Goal: Information Seeking & Learning: Check status

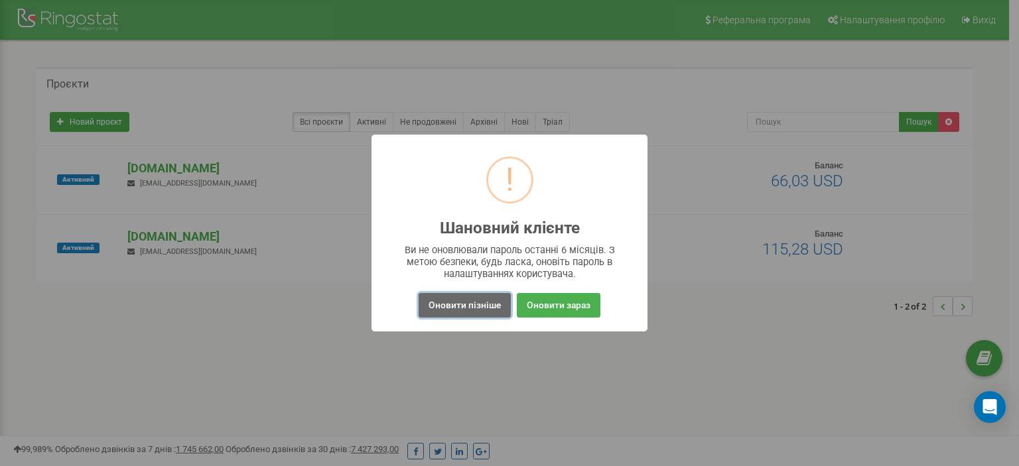
click at [481, 306] on button "Оновити пізніше" at bounding box center [465, 305] width 92 height 25
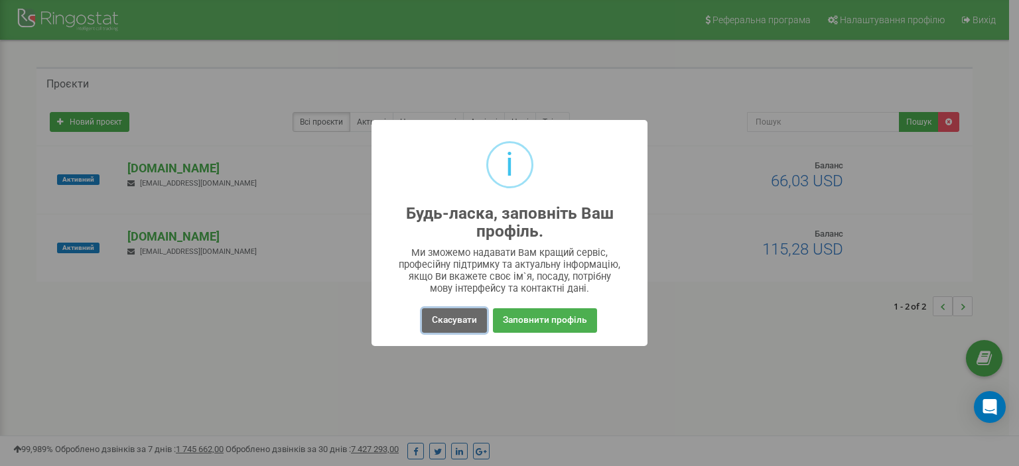
click at [446, 318] on button "Скасувати" at bounding box center [454, 320] width 65 height 25
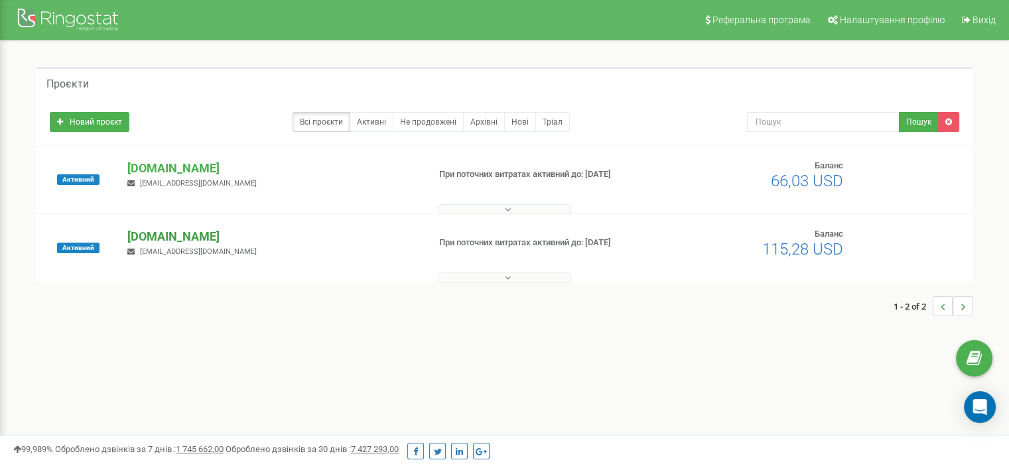
click at [161, 234] on p "[DOMAIN_NAME]" at bounding box center [272, 236] width 290 height 17
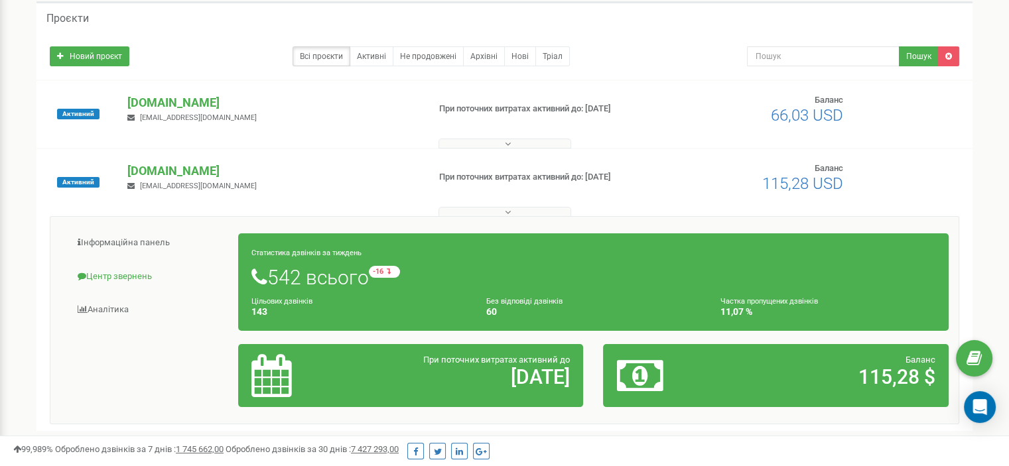
scroll to position [66, 0]
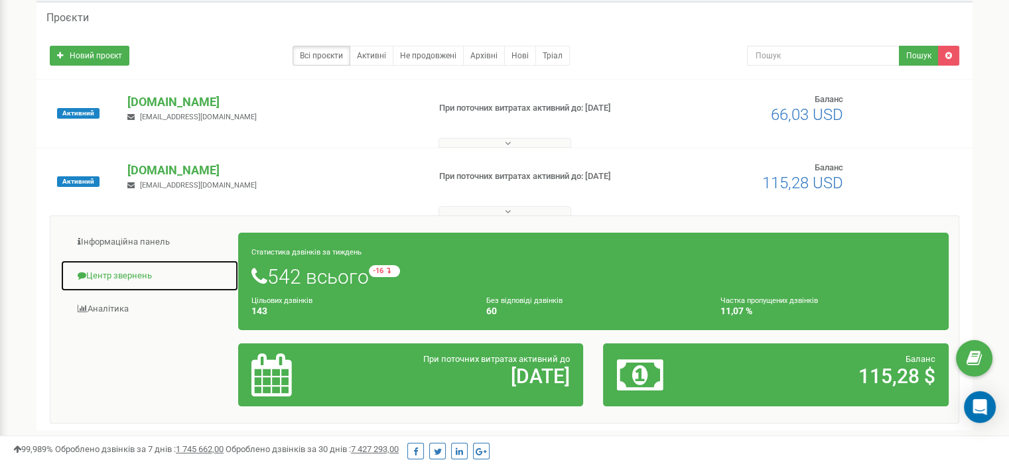
click at [125, 271] on link "Центр звернень" at bounding box center [149, 276] width 178 height 33
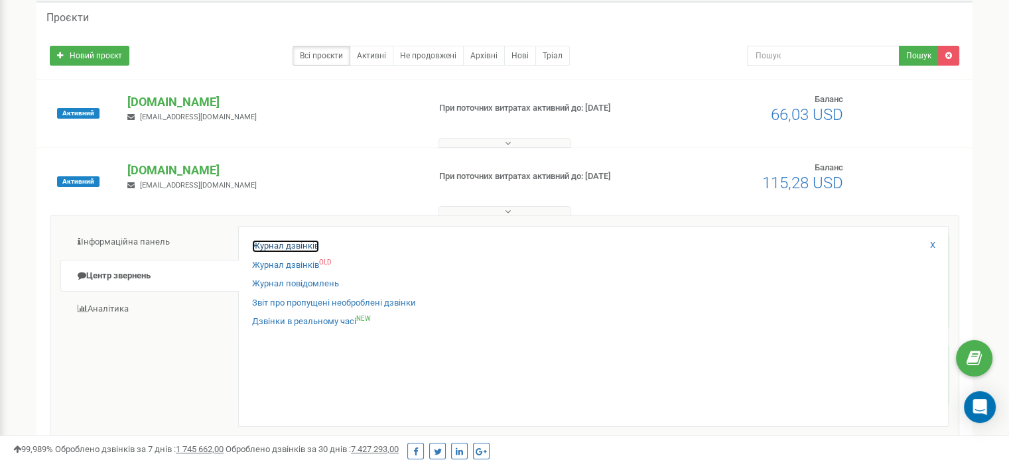
click at [289, 245] on link "Журнал дзвінків" at bounding box center [285, 246] width 67 height 13
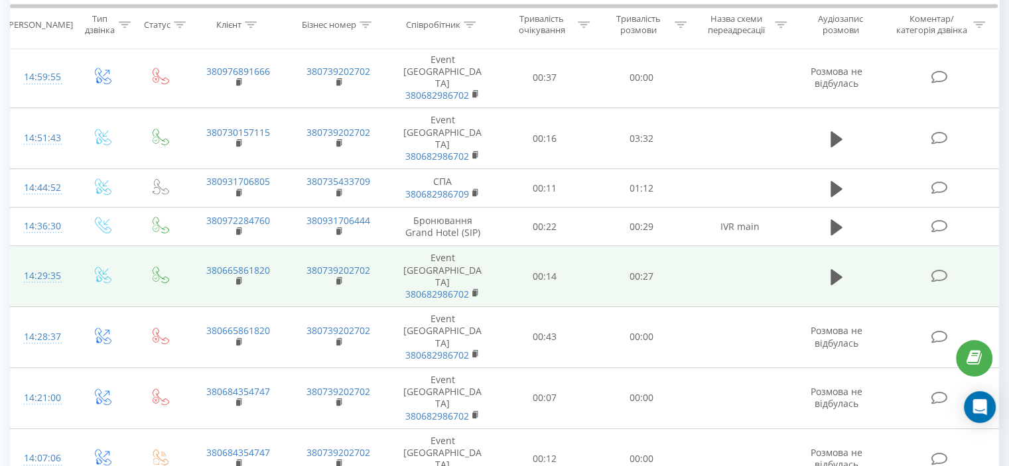
scroll to position [743, 0]
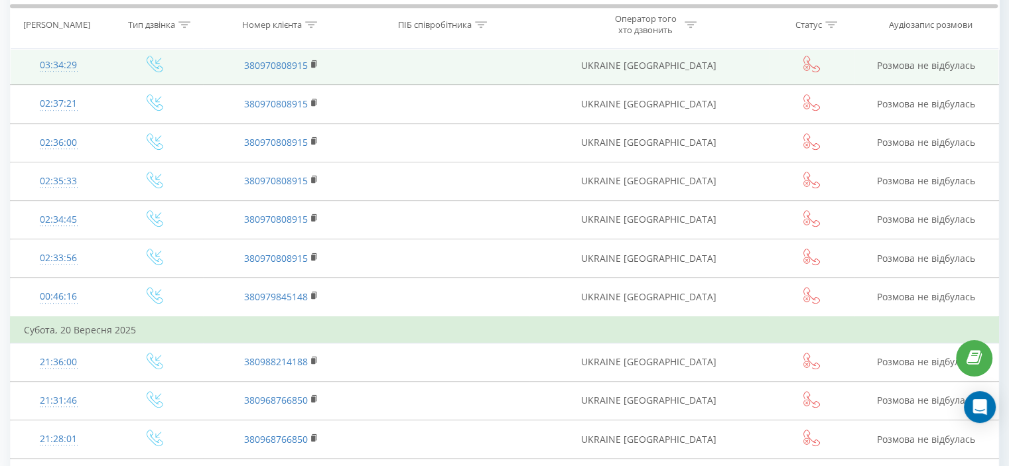
scroll to position [795, 0]
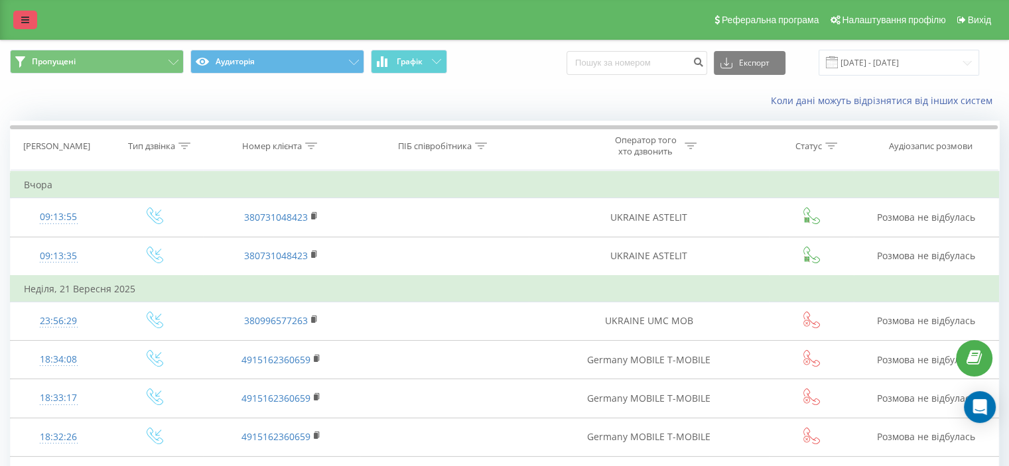
click at [20, 15] on link at bounding box center [25, 20] width 24 height 19
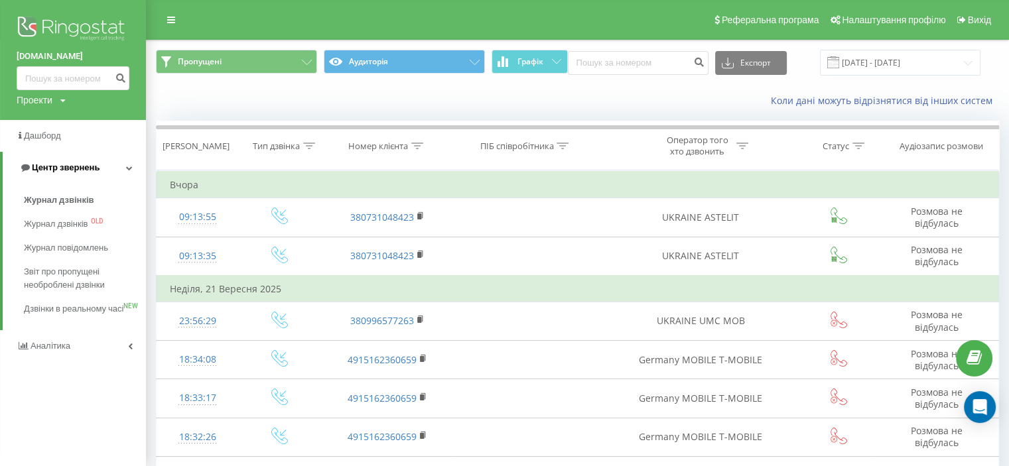
click at [37, 167] on span "Центр звернень" at bounding box center [66, 168] width 68 height 10
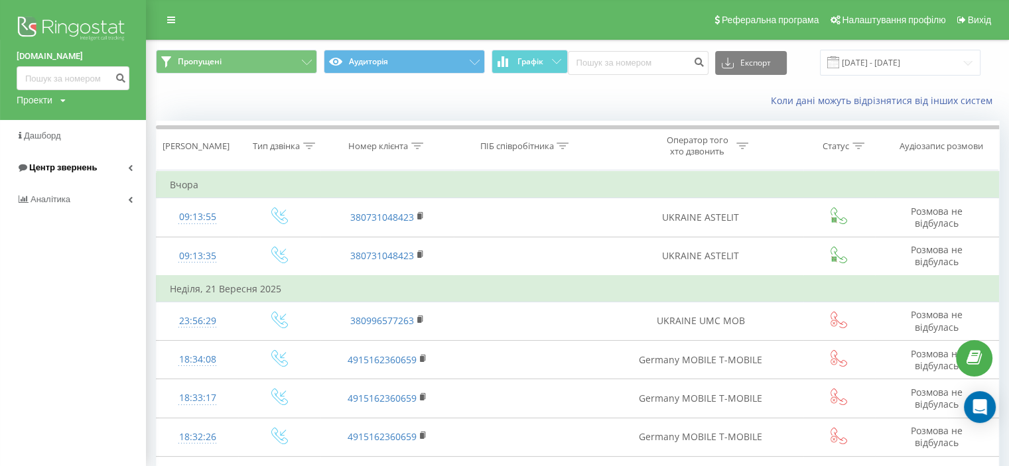
click at [38, 167] on span "Центр звернень" at bounding box center [63, 168] width 68 height 10
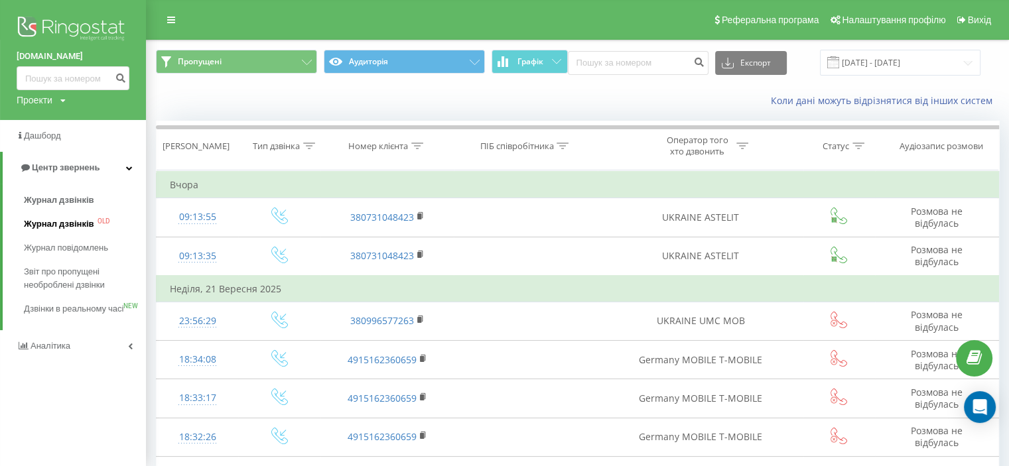
click at [50, 223] on span "Журнал дзвінків" at bounding box center [59, 224] width 70 height 13
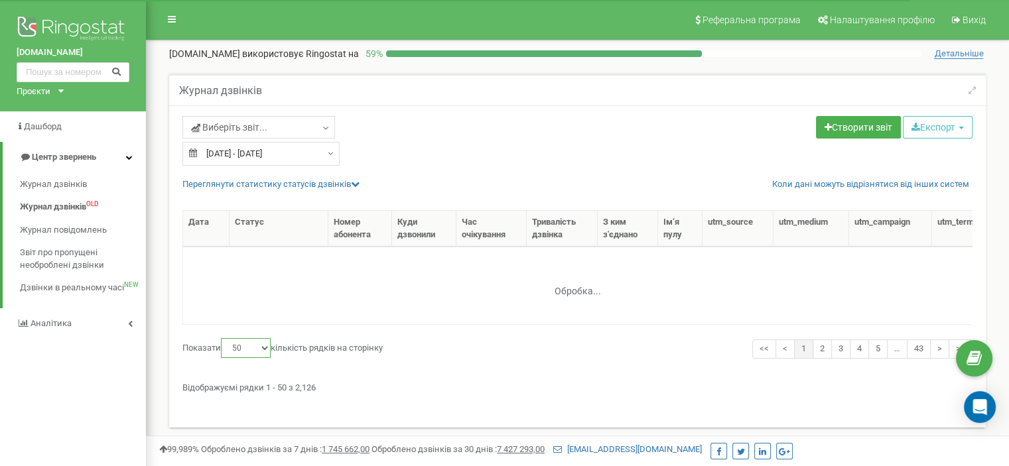
click at [266, 348] on select "10 25 50 100" at bounding box center [246, 348] width 50 height 20
select select "100"
click at [223, 338] on select "10 25 50 100" at bounding box center [246, 348] width 50 height 20
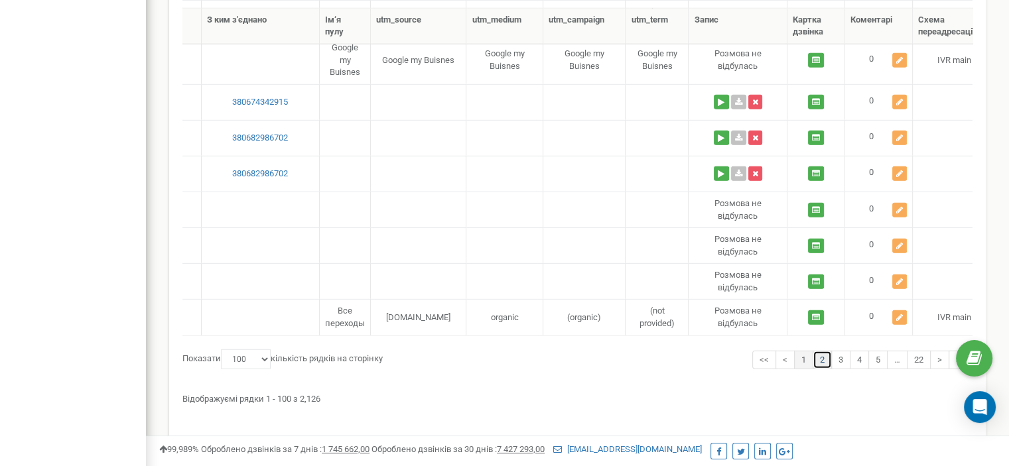
click at [823, 351] on link "2" at bounding box center [822, 360] width 19 height 19
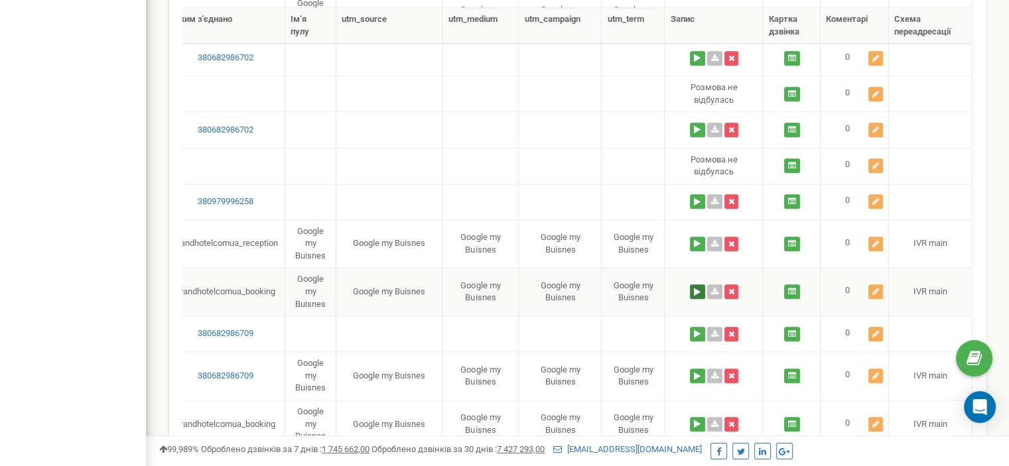
click at [701, 285] on button at bounding box center [697, 292] width 15 height 15
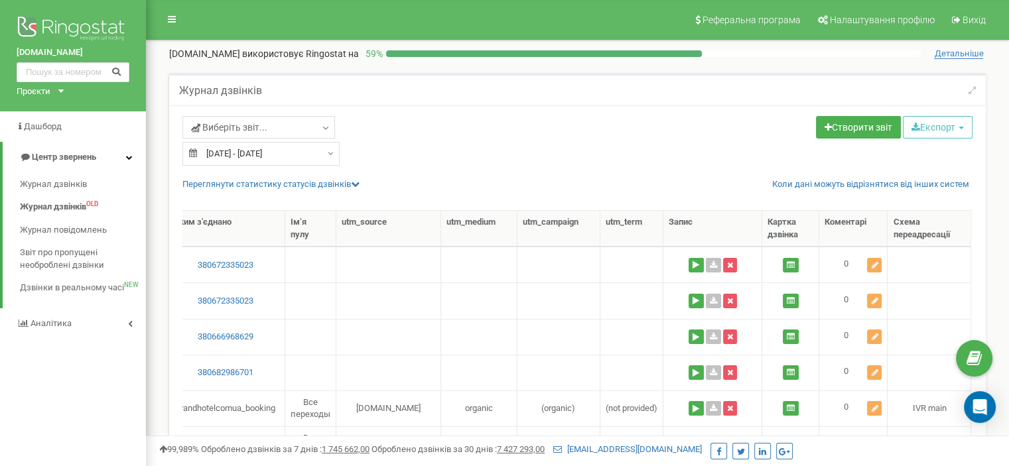
type input "24.08.2025"
type input "23.09.2025"
click at [329, 153] on div "24.08.2025 - 23.09.2025" at bounding box center [260, 154] width 157 height 24
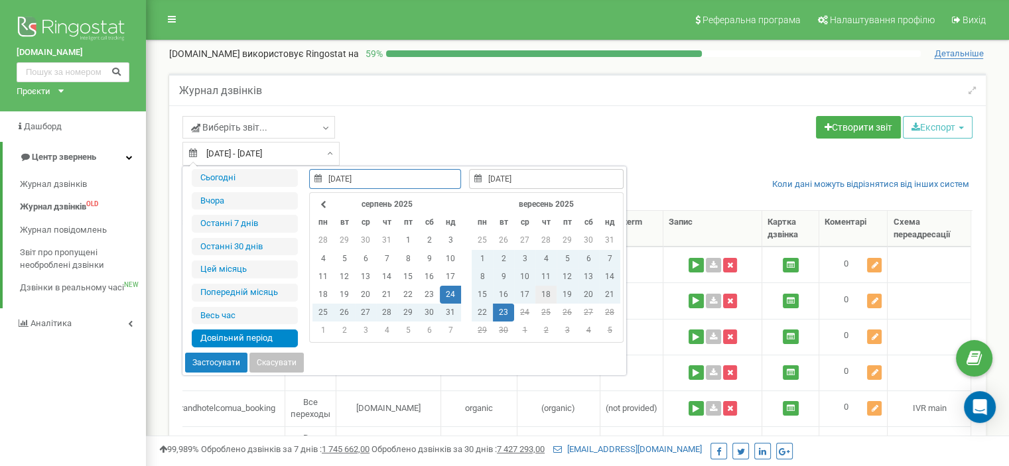
type input "18.09.2025"
click at [543, 291] on td "18" at bounding box center [545, 295] width 21 height 18
type input "18.09.2025"
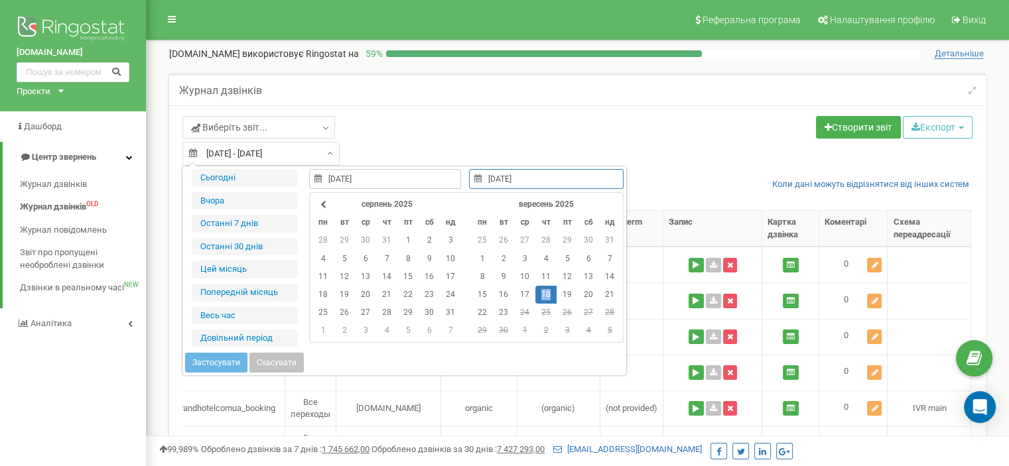
click at [543, 291] on td "18" at bounding box center [545, 295] width 21 height 18
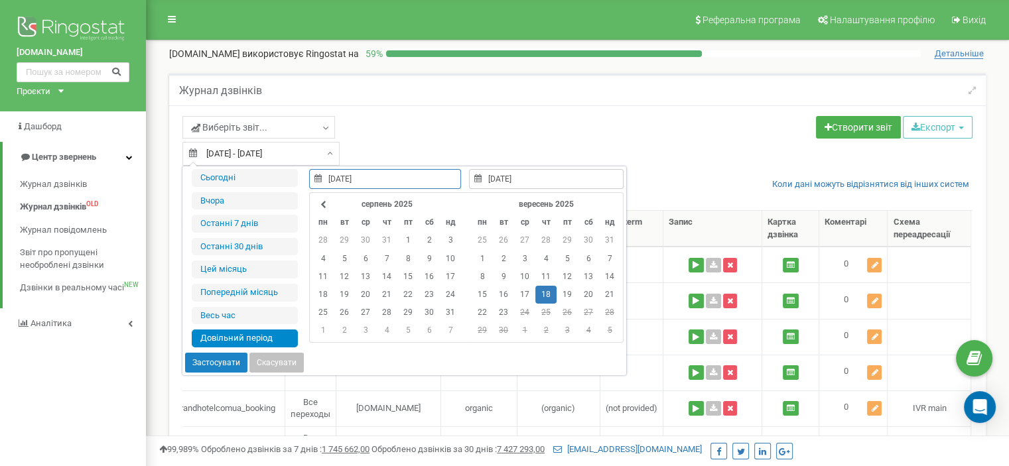
type input "18.09.2025"
click at [206, 358] on button "Застосувати" at bounding box center [216, 363] width 62 height 20
type input "18.09.2025 - 18.09.2025"
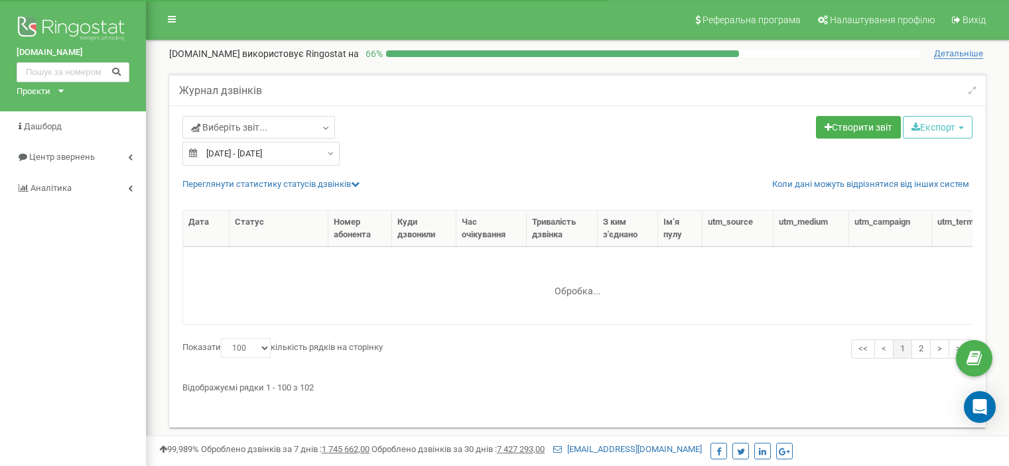
select select "100"
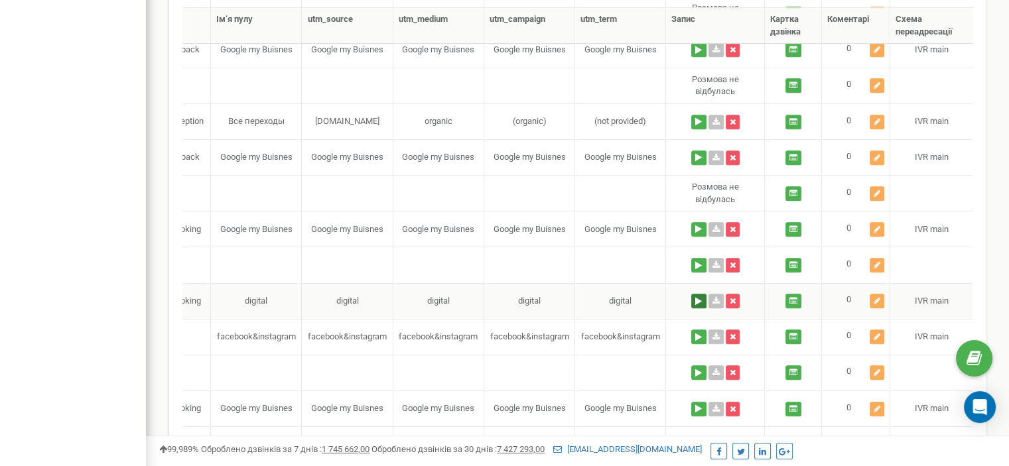
click at [698, 299] on button at bounding box center [698, 301] width 15 height 15
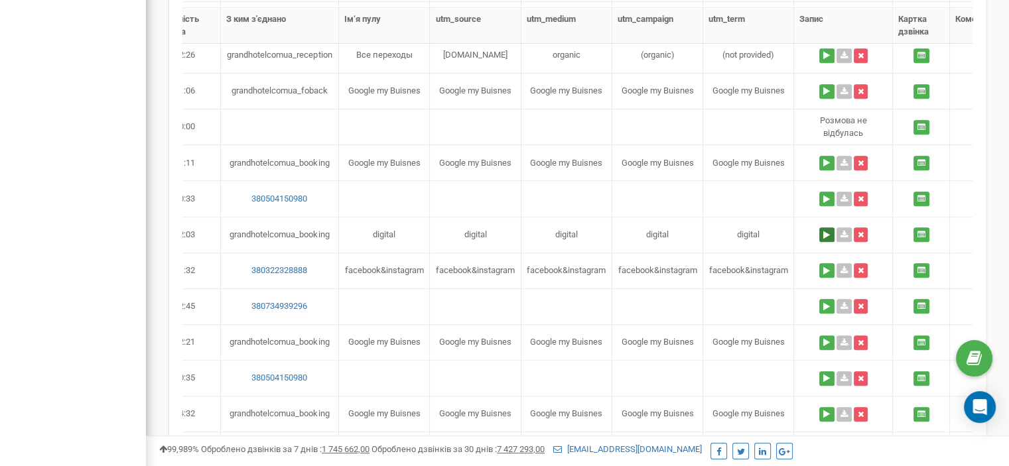
scroll to position [0, 450]
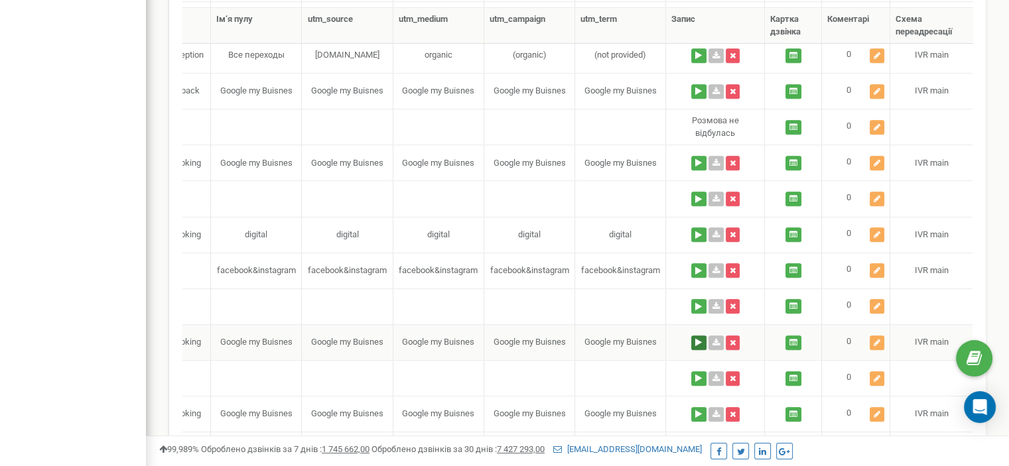
click at [693, 340] on button at bounding box center [698, 343] width 15 height 15
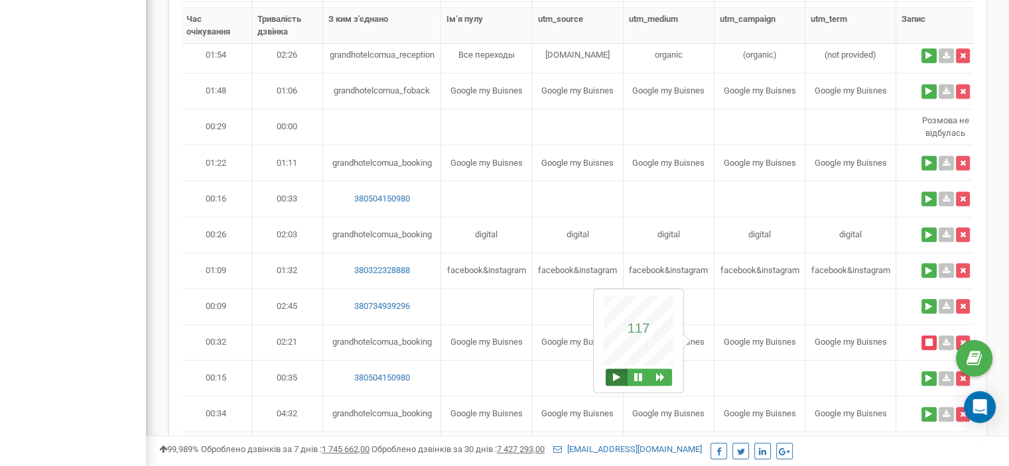
scroll to position [0, 286]
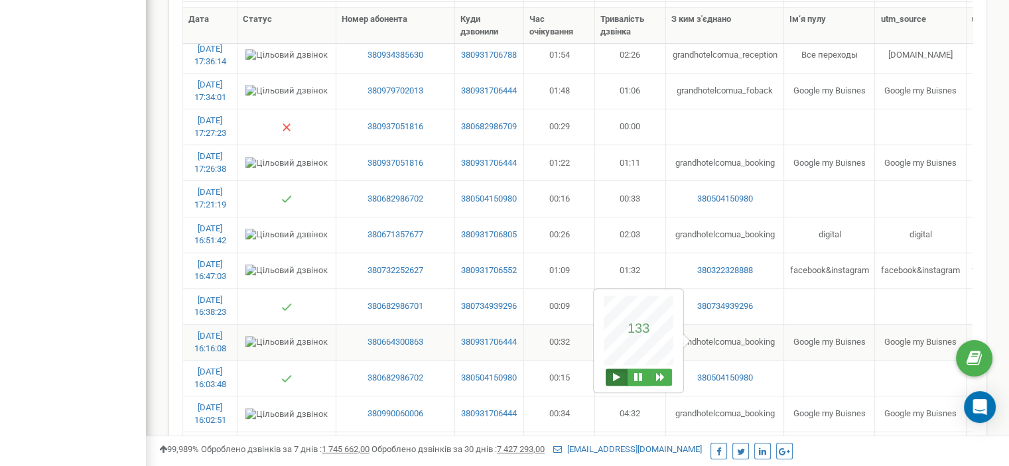
drag, startPoint x: 386, startPoint y: 340, endPoint x: 368, endPoint y: 348, distance: 20.5
click at [368, 348] on td "380664300863" at bounding box center [395, 342] width 119 height 36
drag, startPoint x: 364, startPoint y: 328, endPoint x: 436, endPoint y: 346, distance: 73.9
click at [436, 346] on td "380664300863" at bounding box center [395, 342] width 119 height 36
copy link "380664300863"
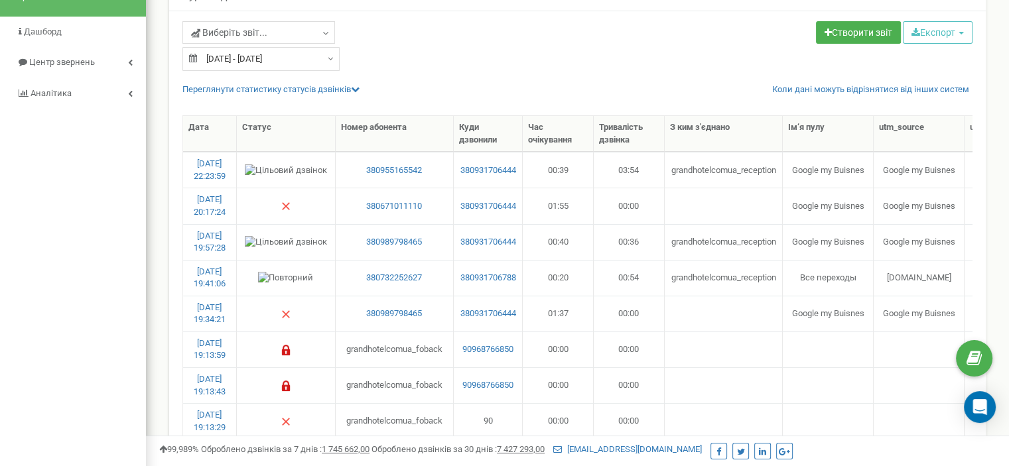
scroll to position [0, 0]
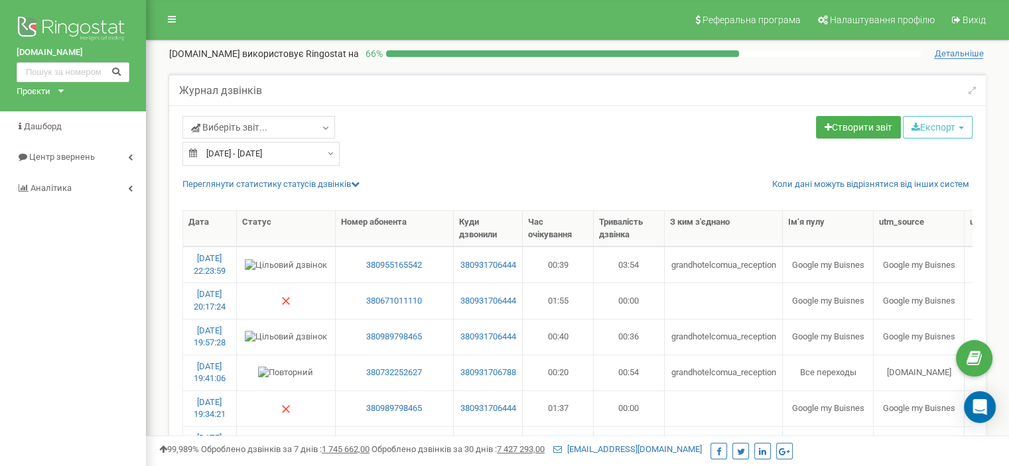
type input "18.09.2025"
click at [325, 151] on div "18.09.2025 - 18.09.2025" at bounding box center [260, 154] width 157 height 24
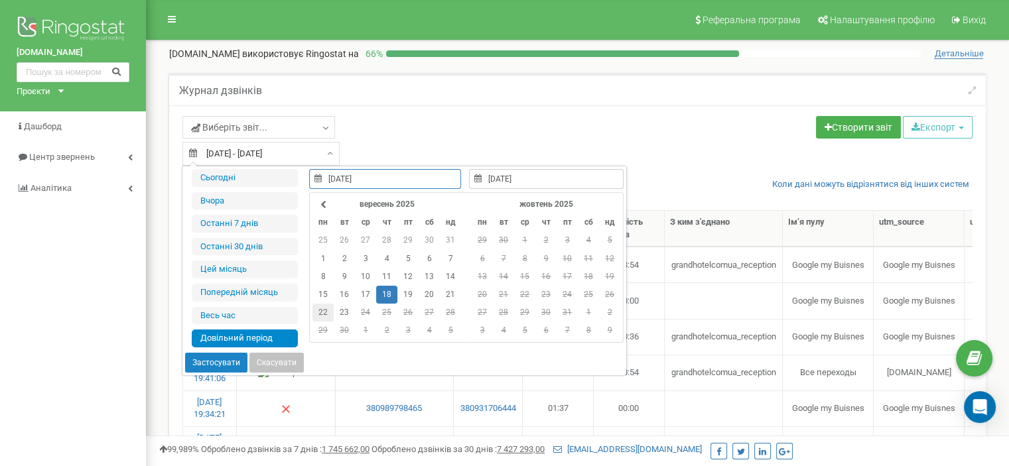
type input "22.09.2025"
click at [320, 307] on td "22" at bounding box center [322, 313] width 21 height 18
type input "22.09.2025"
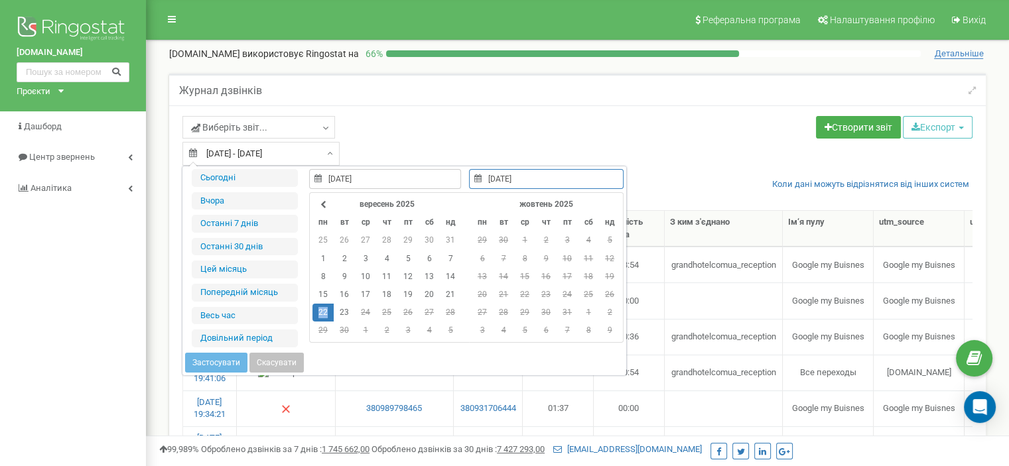
click at [320, 307] on td "22" at bounding box center [322, 313] width 21 height 18
type input "22.09.2025"
click at [216, 360] on button "Застосувати" at bounding box center [216, 363] width 62 height 20
type input "22.09.2025 - 22.09.2025"
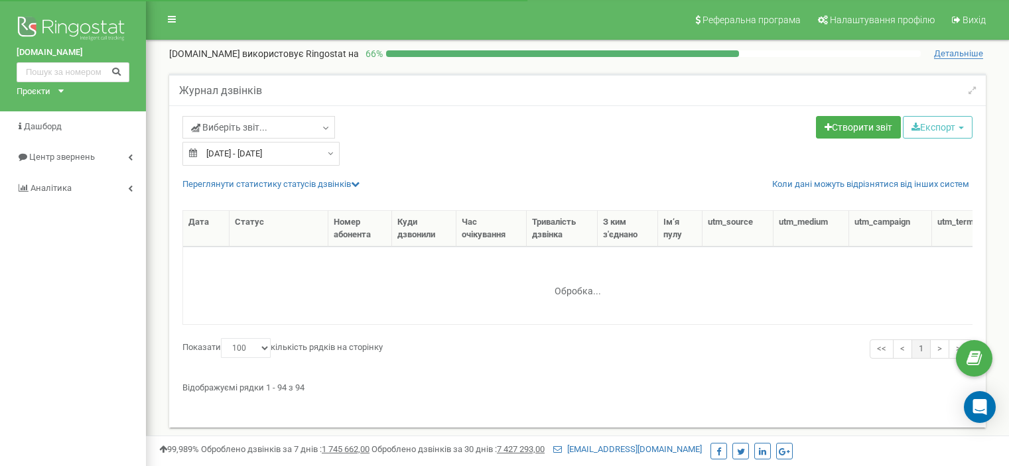
select select "100"
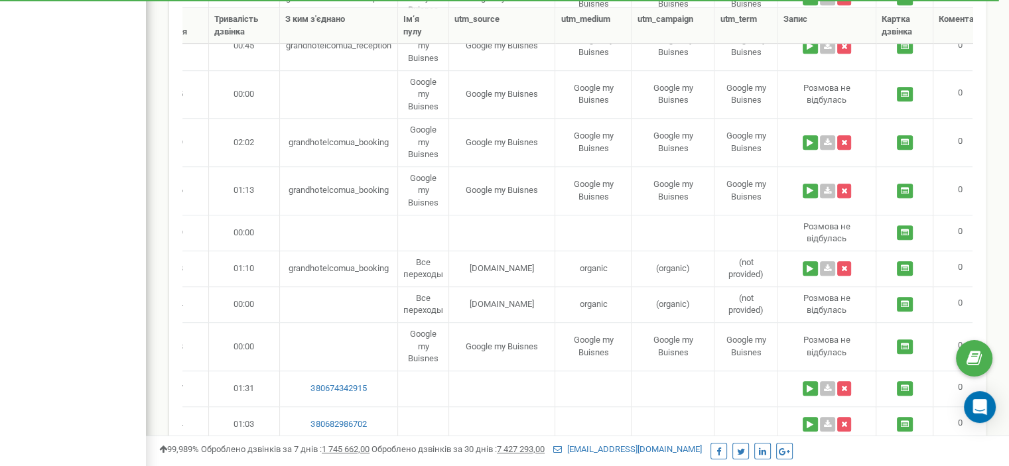
scroll to position [0, 446]
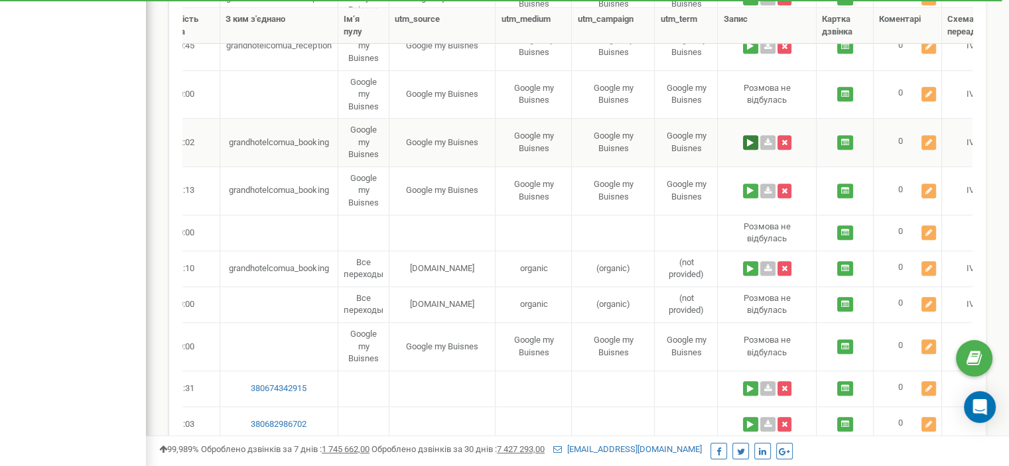
click at [746, 141] on button at bounding box center [750, 142] width 15 height 15
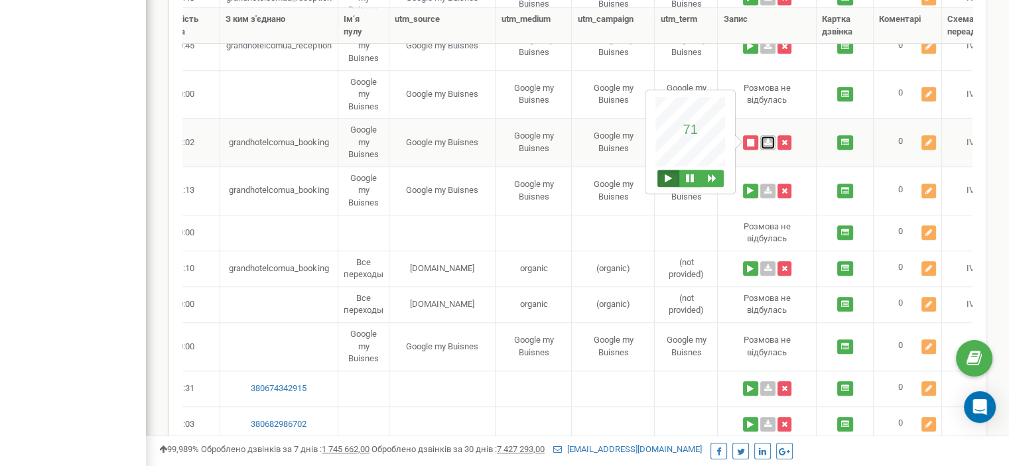
click at [767, 140] on icon at bounding box center [767, 143] width 7 height 8
click at [751, 184] on button at bounding box center [750, 191] width 15 height 15
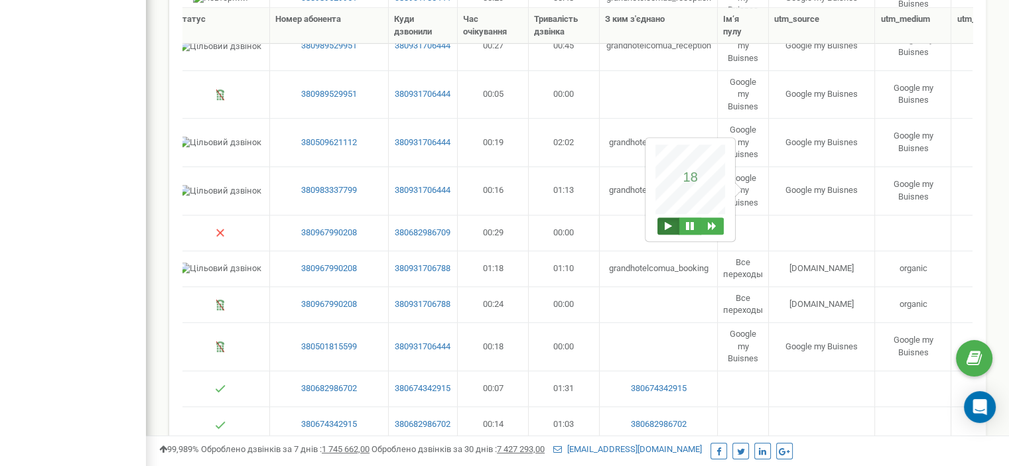
scroll to position [0, 0]
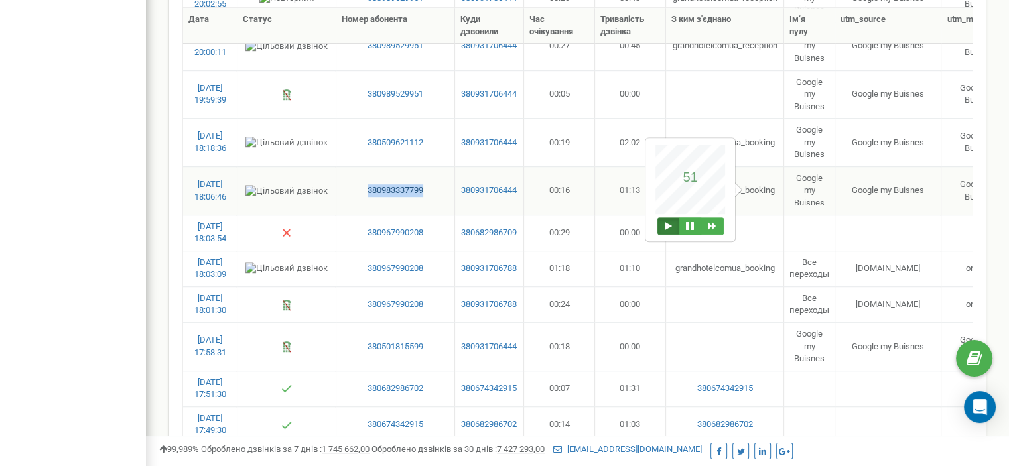
drag, startPoint x: 357, startPoint y: 178, endPoint x: 428, endPoint y: 188, distance: 71.6
click at [428, 188] on td "380983337799" at bounding box center [395, 191] width 119 height 48
copy link "380983337799"
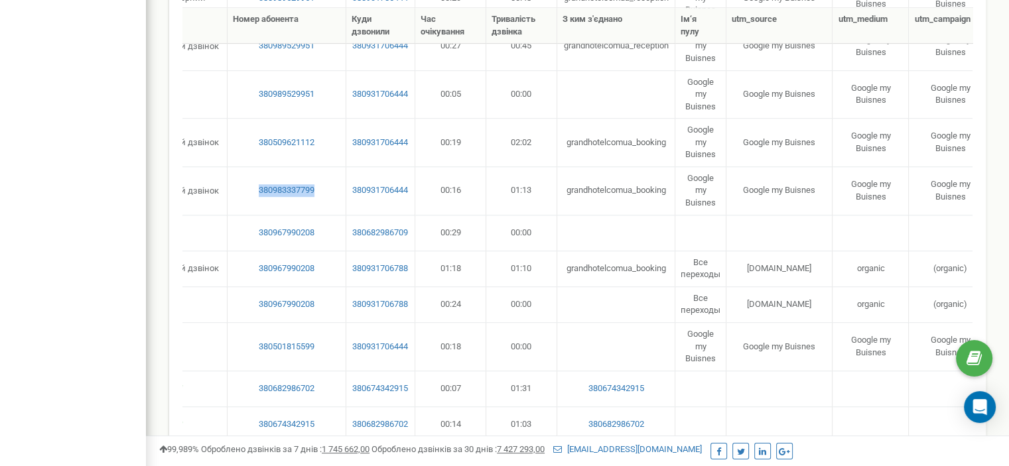
scroll to position [0, 101]
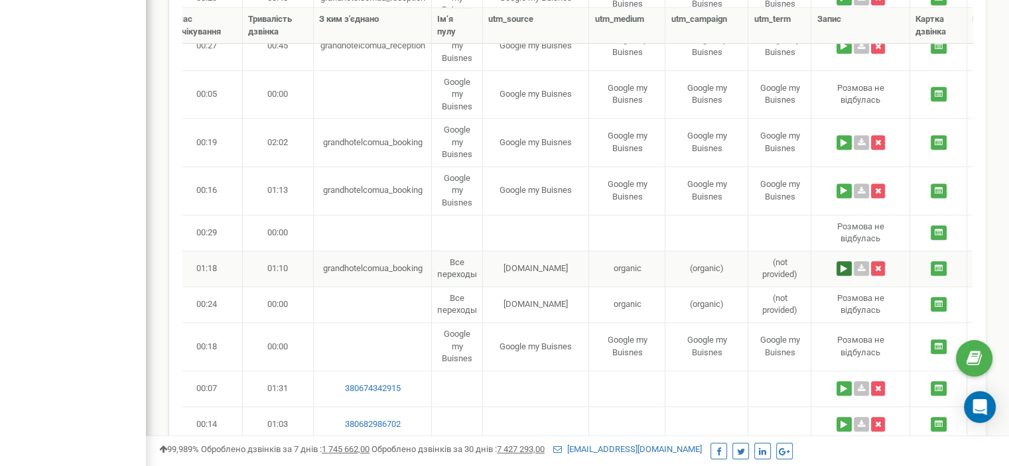
click at [845, 262] on button at bounding box center [844, 268] width 15 height 15
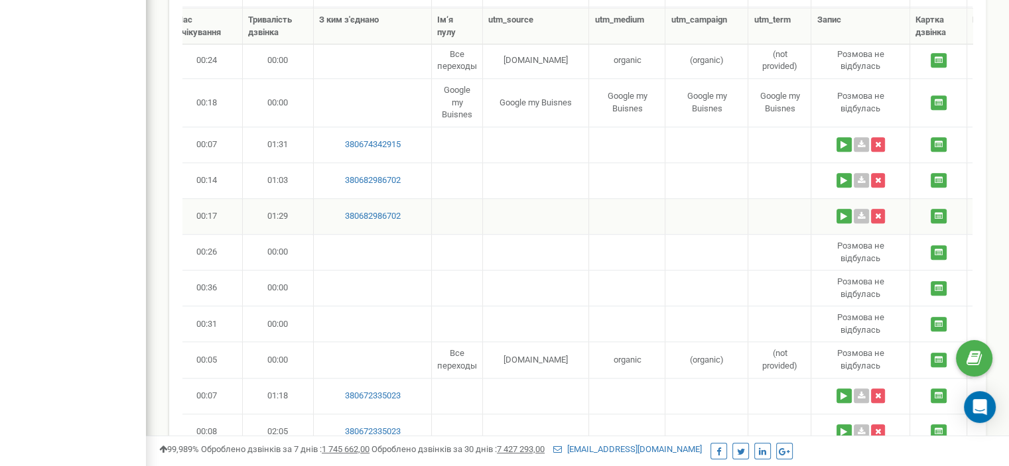
scroll to position [1128, 0]
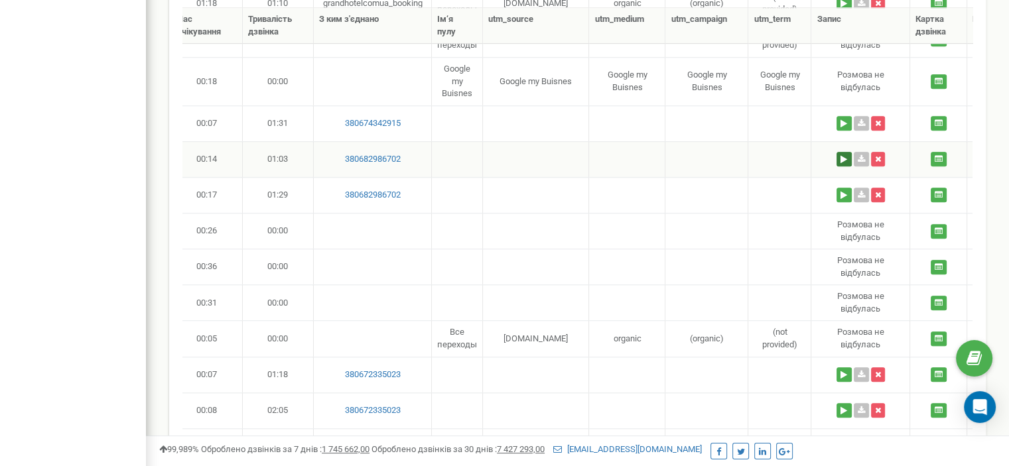
click at [844, 152] on button at bounding box center [844, 159] width 15 height 15
click at [785, 190] on button at bounding box center [784, 193] width 23 height 17
click at [844, 116] on button at bounding box center [844, 123] width 15 height 15
click at [785, 155] on button at bounding box center [784, 158] width 23 height 17
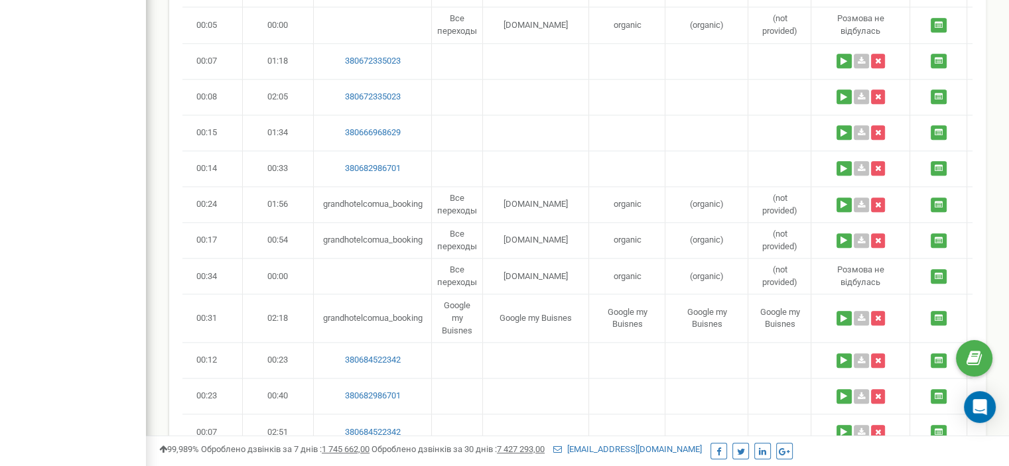
scroll to position [1459, 0]
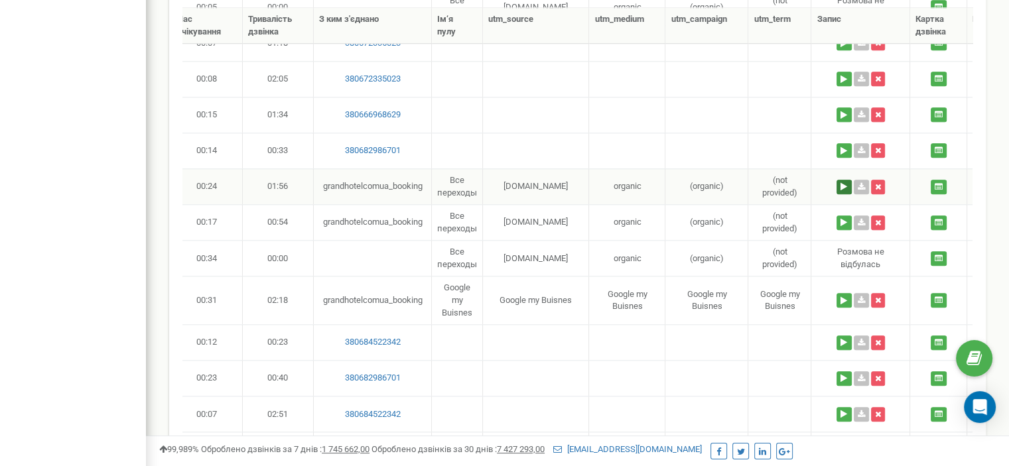
click at [841, 180] on button at bounding box center [844, 187] width 15 height 15
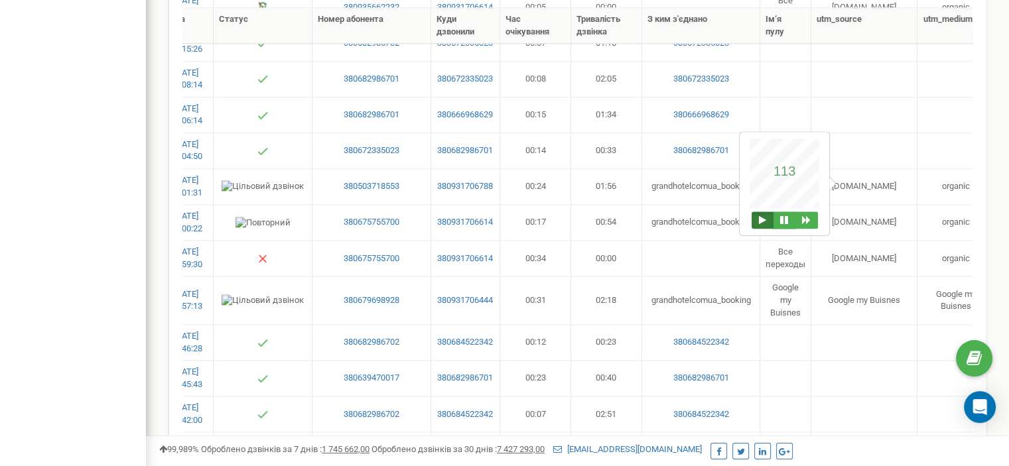
scroll to position [0, 0]
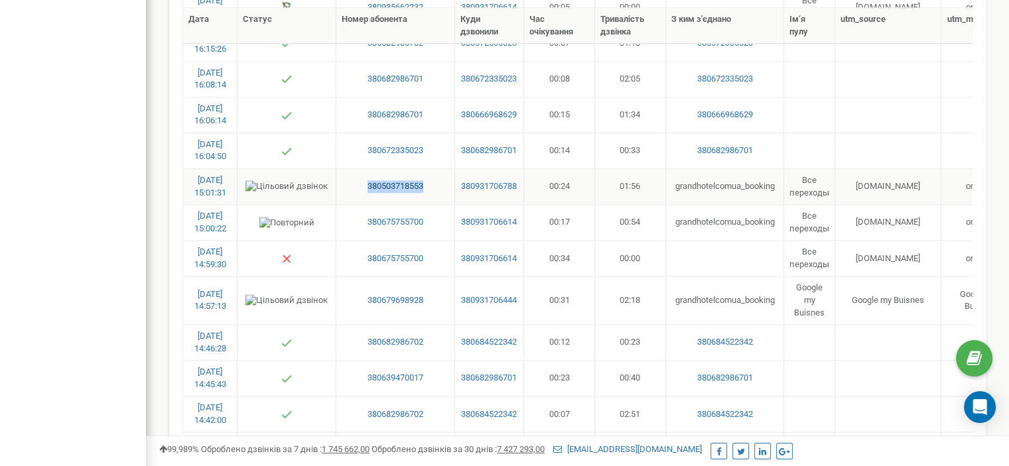
drag, startPoint x: 359, startPoint y: 167, endPoint x: 427, endPoint y: 184, distance: 70.0
click at [427, 184] on td "380503718553" at bounding box center [395, 187] width 119 height 36
copy link "380503718553"
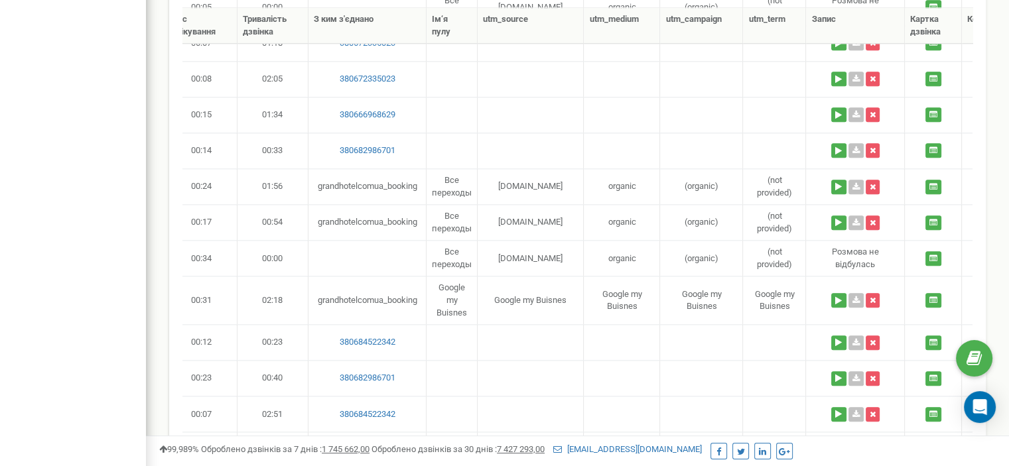
scroll to position [0, 343]
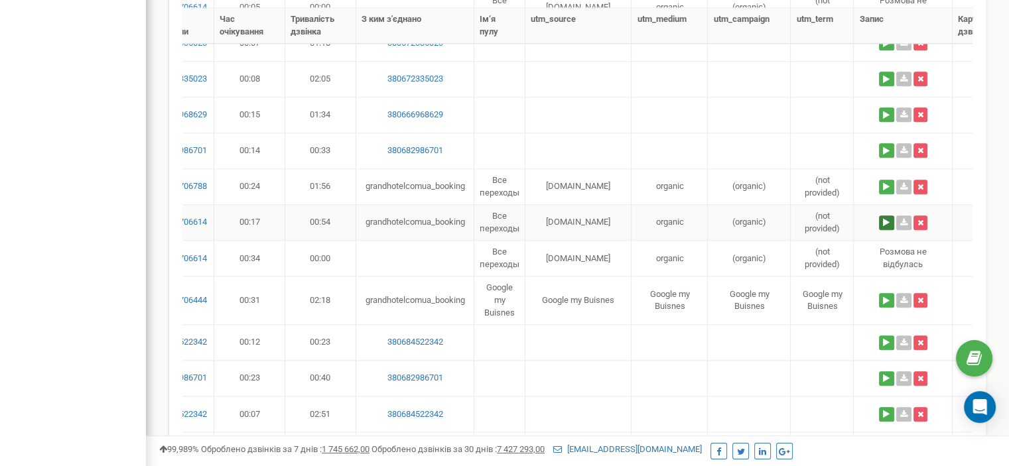
click at [884, 217] on button at bounding box center [886, 223] width 15 height 15
click at [887, 295] on button at bounding box center [886, 300] width 15 height 15
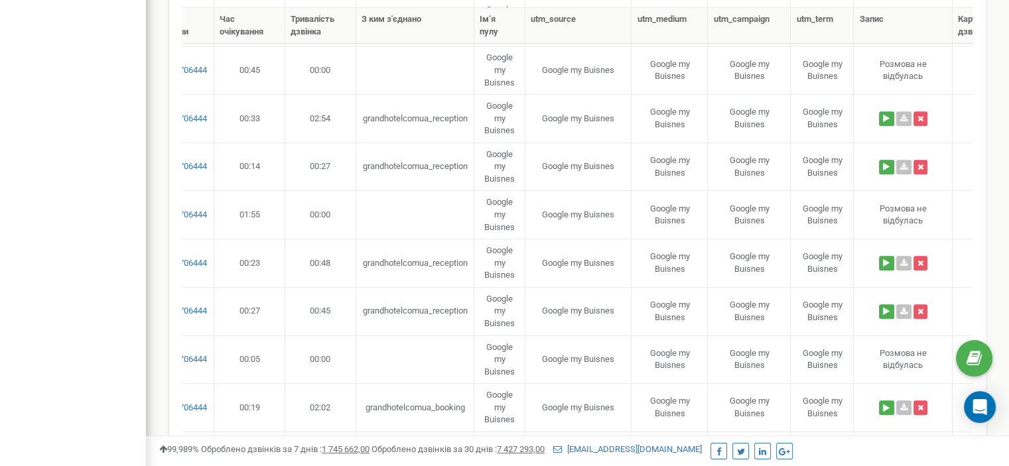
scroll to position [0, 0]
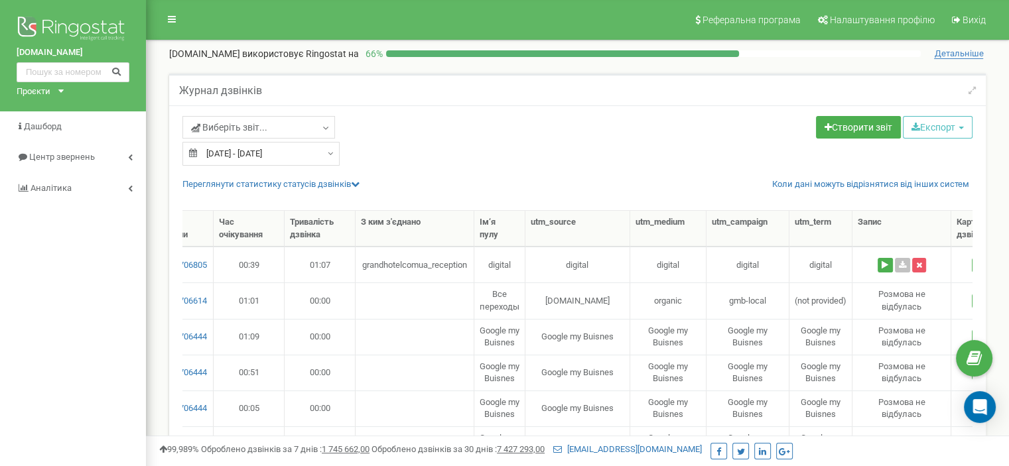
click at [58, 93] on div "grand-hotel.com.ua Проєкти grand-hotel.com.ua city-inn.com.ua" at bounding box center [73, 55] width 146 height 111
click at [52, 91] on div "Проєкти grand-hotel.com.ua city-inn.com.ua" at bounding box center [38, 92] width 42 height 13
click at [46, 121] on link "[DOMAIN_NAME]" at bounding box center [55, 124] width 60 height 7
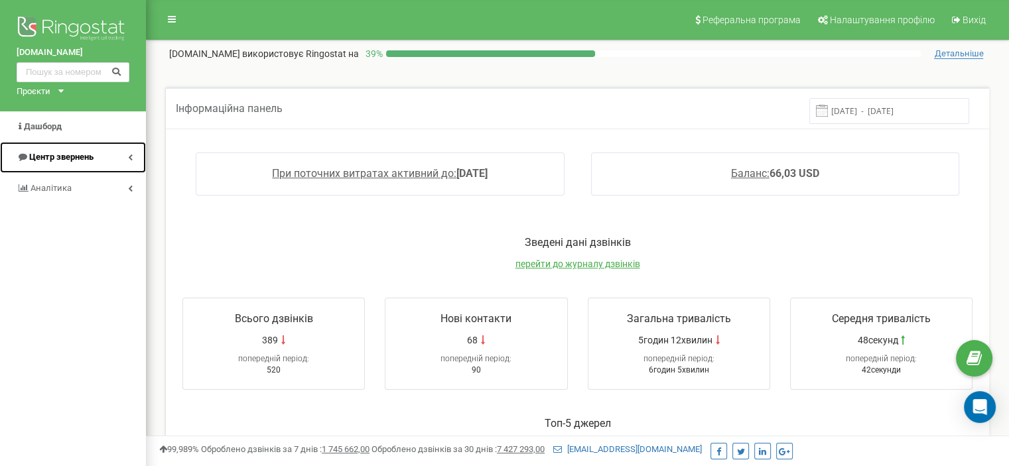
click at [70, 155] on span "Центр звернень" at bounding box center [61, 157] width 64 height 10
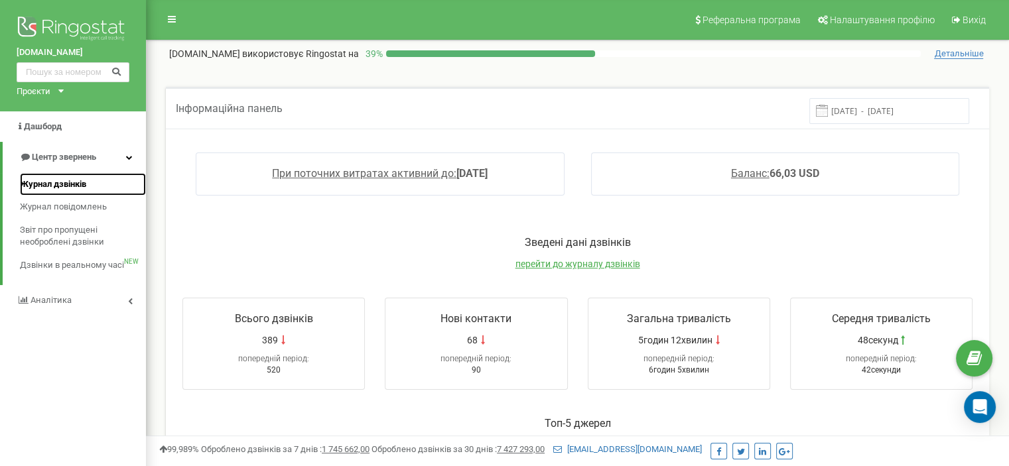
click at [64, 184] on span "Журнал дзвінків" at bounding box center [53, 184] width 66 height 13
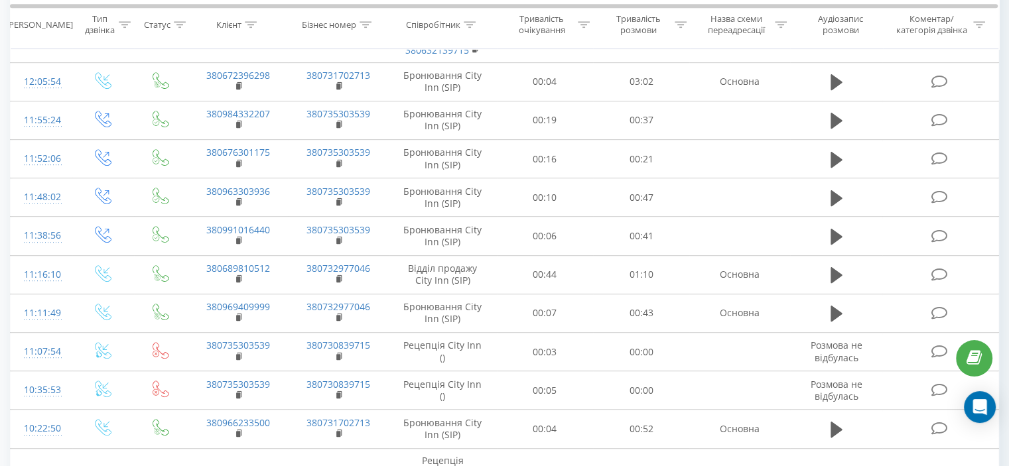
scroll to position [743, 0]
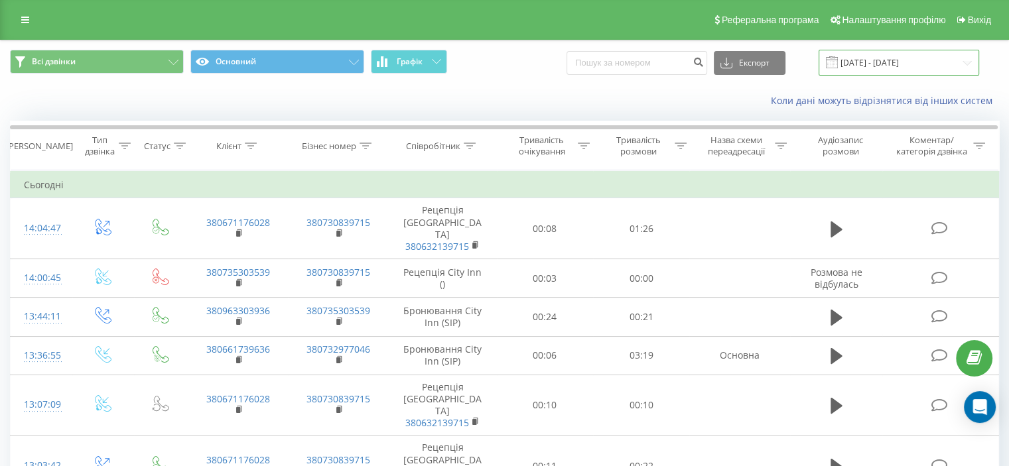
click at [894, 58] on input "[DATE] - [DATE]" at bounding box center [899, 63] width 161 height 26
click at [499, 80] on div "Всі дзвінки Основний Графік Експорт .csv .xls .xlsx [DATE] - [DATE]" at bounding box center [505, 62] width 1008 height 44
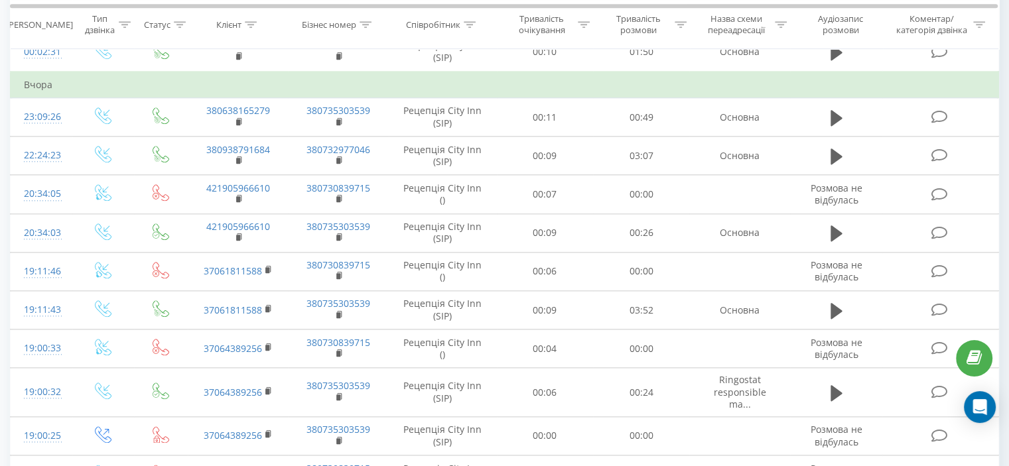
scroll to position [1459, 0]
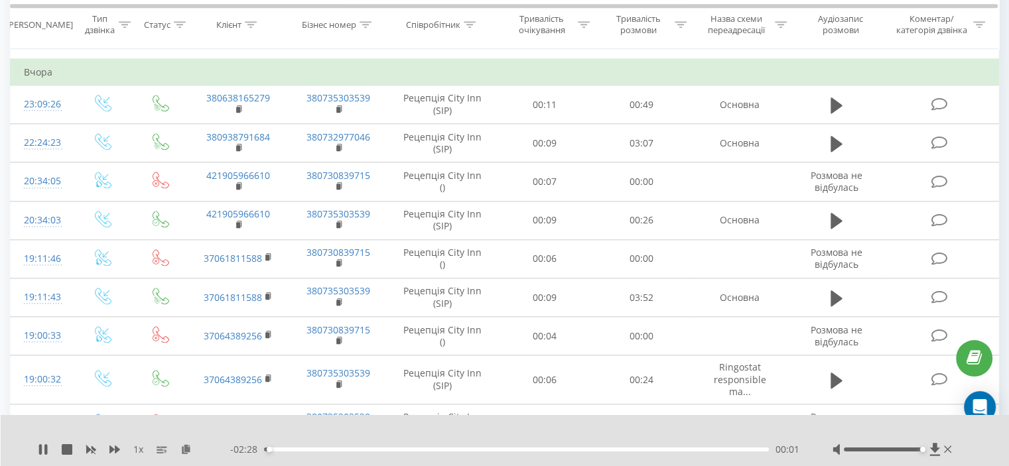
drag, startPoint x: 881, startPoint y: 448, endPoint x: 927, endPoint y: 453, distance: 46.1
click at [927, 453] on div at bounding box center [894, 449] width 122 height 13
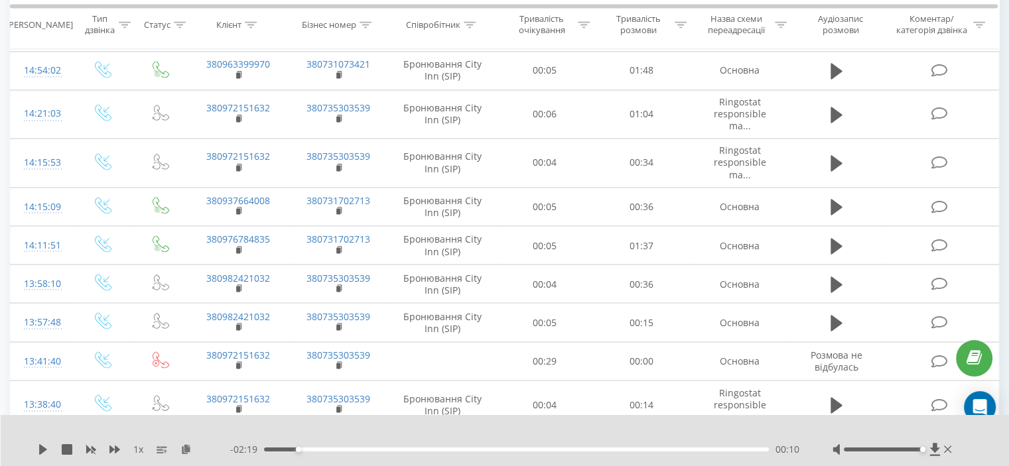
scroll to position [2322, 0]
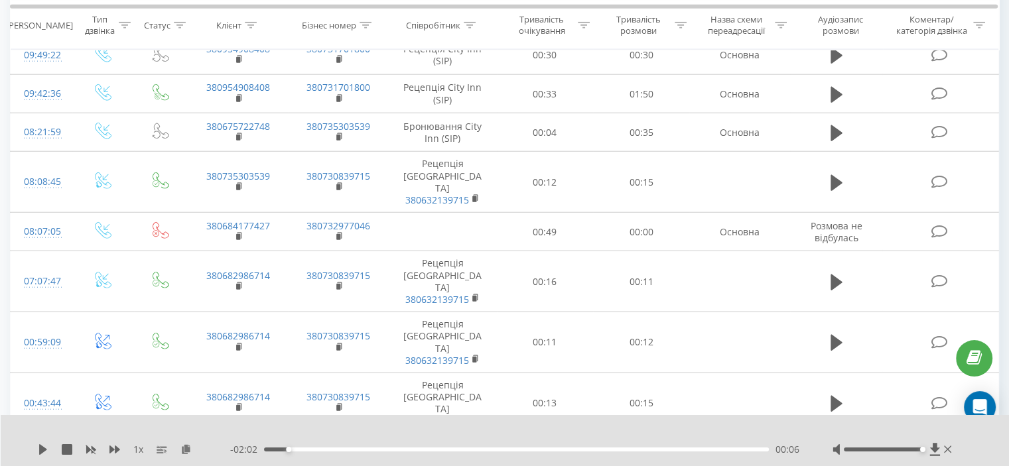
scroll to position [3450, 0]
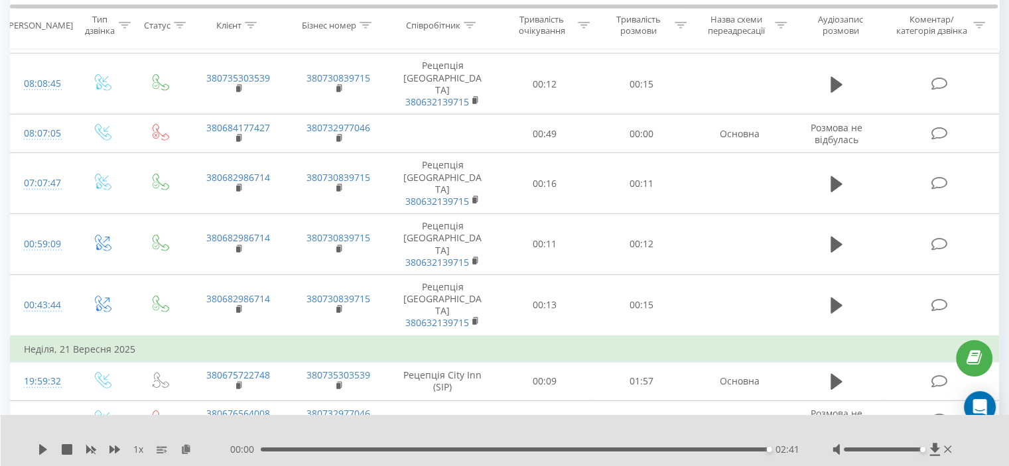
scroll to position [3582, 0]
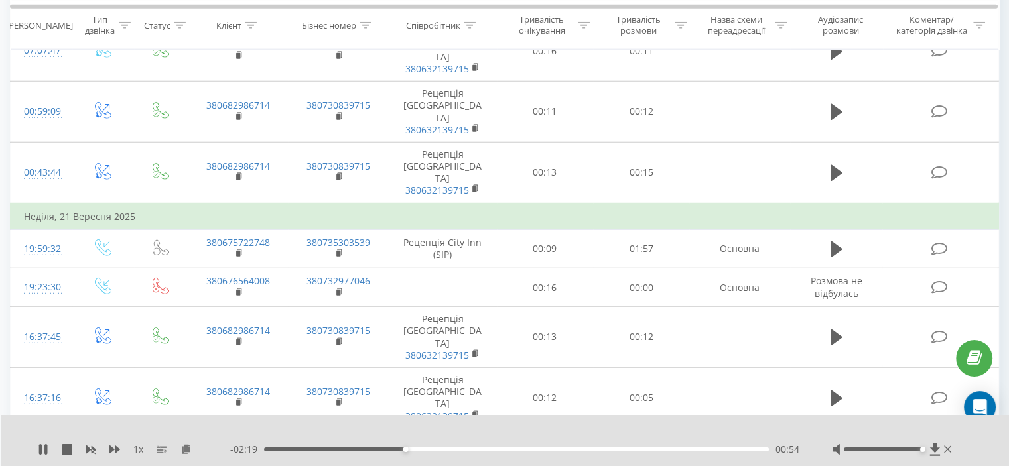
click at [422, 450] on div "00:54" at bounding box center [516, 450] width 505 height 4
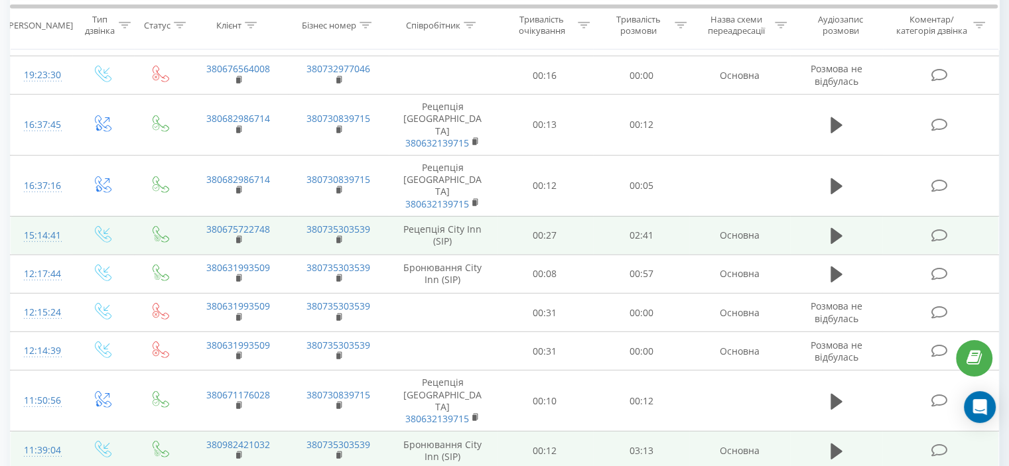
scroll to position [3820, 0]
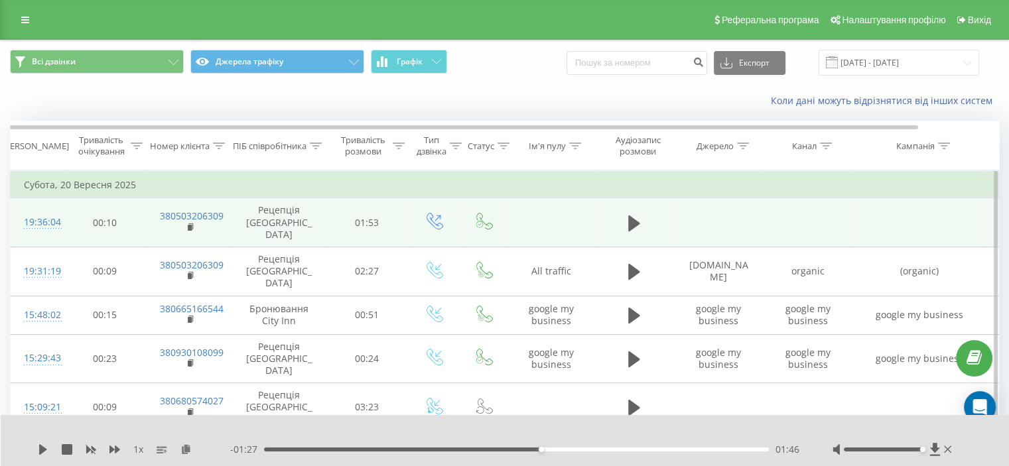
scroll to position [66, 0]
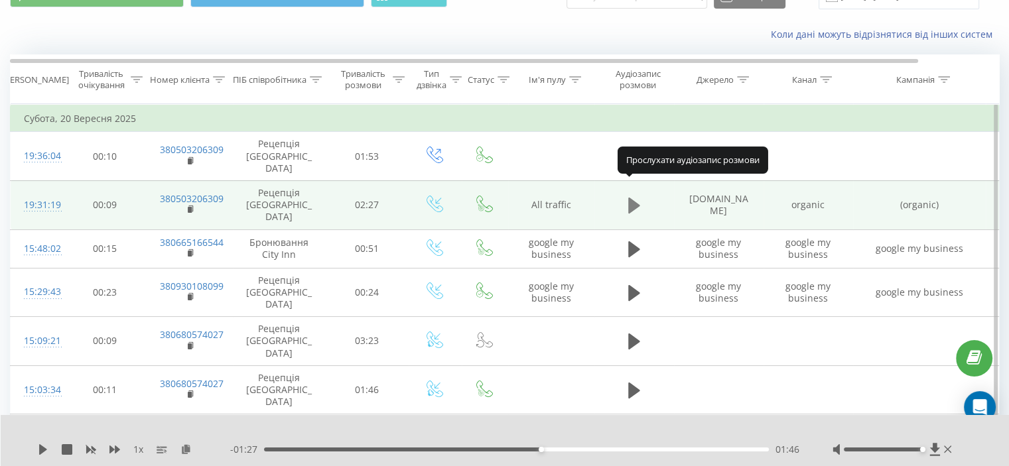
click at [630, 198] on icon at bounding box center [634, 206] width 12 height 16
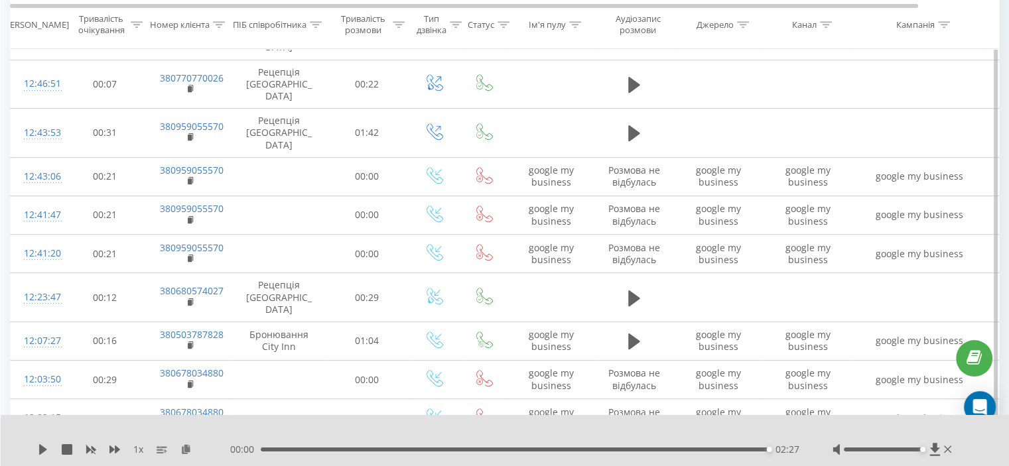
scroll to position [597, 0]
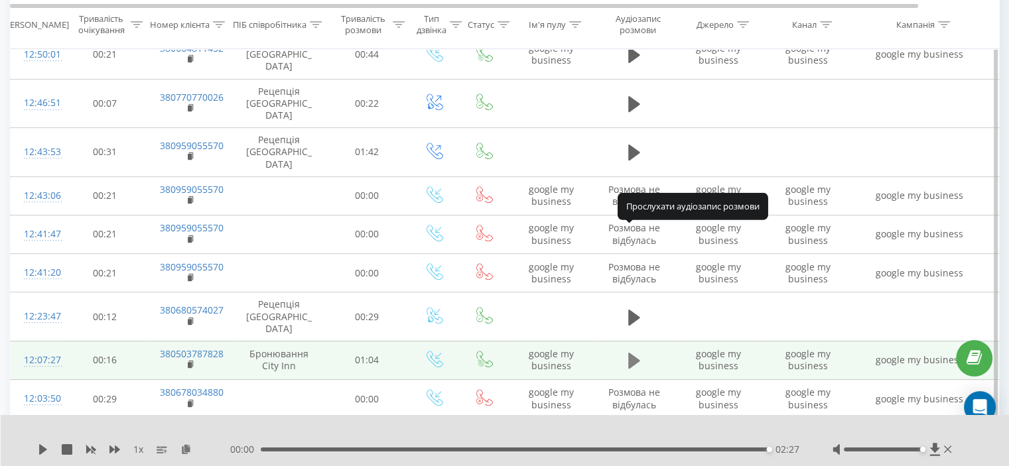
click at [632, 353] on icon at bounding box center [634, 361] width 12 height 16
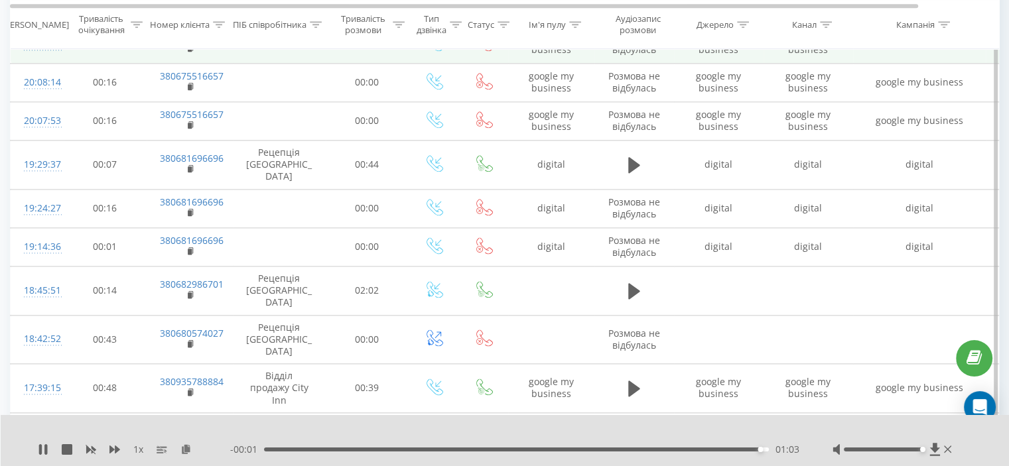
scroll to position [1658, 0]
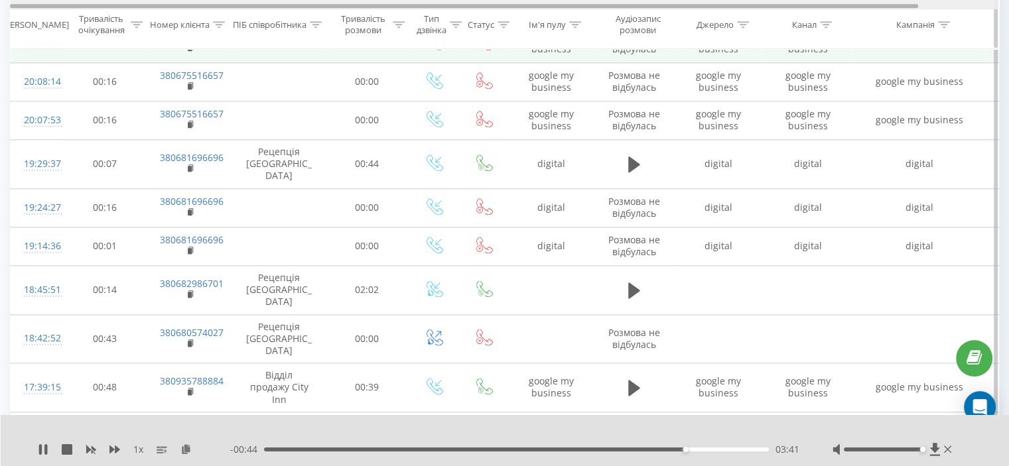
drag, startPoint x: 456, startPoint y: 5, endPoint x: 345, endPoint y: 8, distance: 110.8
click at [345, 8] on div at bounding box center [464, 7] width 908 height 4
drag, startPoint x: 401, startPoint y: 6, endPoint x: 275, endPoint y: 9, distance: 125.4
click at [276, 9] on div at bounding box center [504, 5] width 988 height 10
drag, startPoint x: 862, startPoint y: 5, endPoint x: 673, endPoint y: 9, distance: 189.1
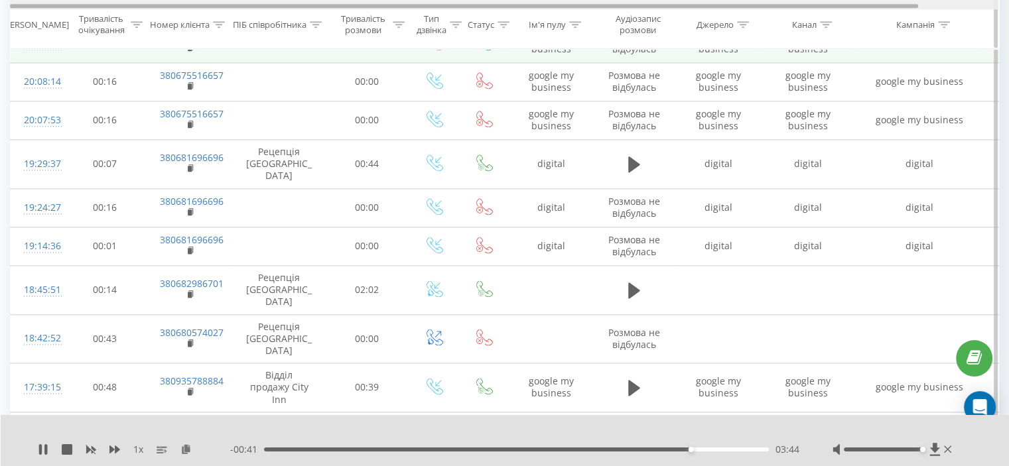
click at [677, 10] on div "Дата дзвінка Тривалість очікування Номер клієнта ПІБ співробітника Тривалість р…" at bounding box center [504, 25] width 989 height 50
drag, startPoint x: 161, startPoint y: 5, endPoint x: 58, endPoint y: 7, distance: 102.2
click at [64, 7] on div at bounding box center [464, 7] width 908 height 4
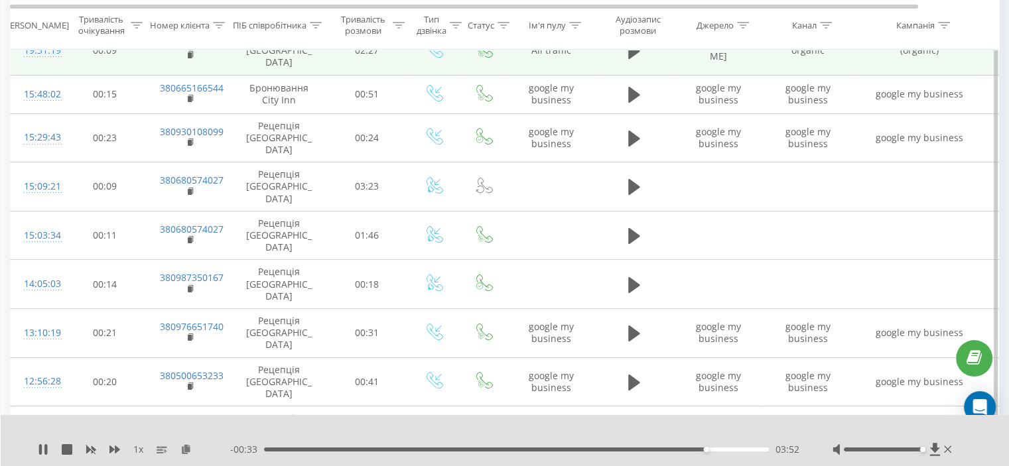
scroll to position [0, 0]
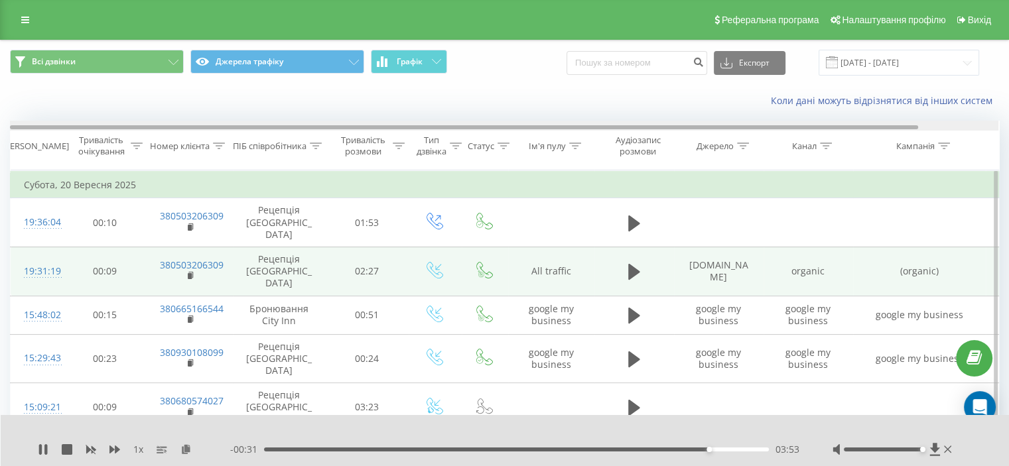
drag, startPoint x: 779, startPoint y: 127, endPoint x: 654, endPoint y: 114, distance: 126.0
click at [638, 126] on div at bounding box center [464, 127] width 908 height 4
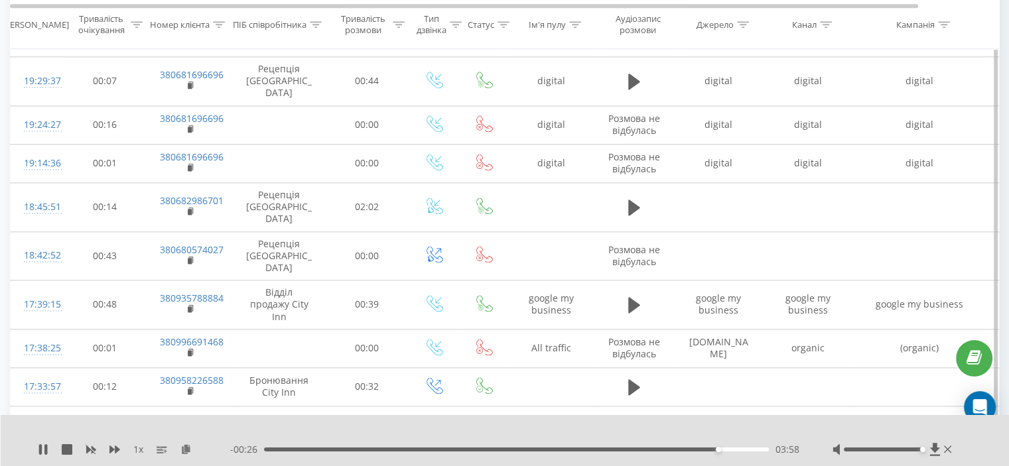
scroll to position [1757, 0]
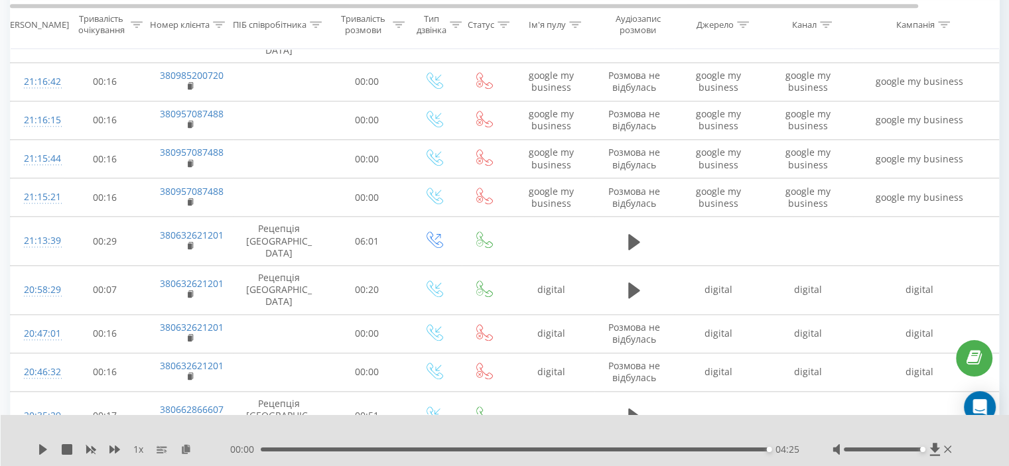
scroll to position [0, 0]
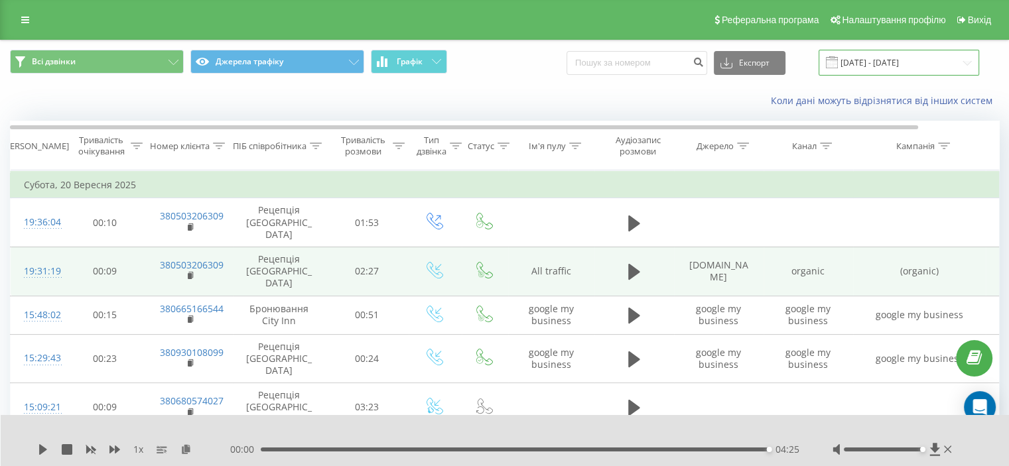
click at [888, 60] on input "[DATE] - [DATE]" at bounding box center [899, 63] width 161 height 26
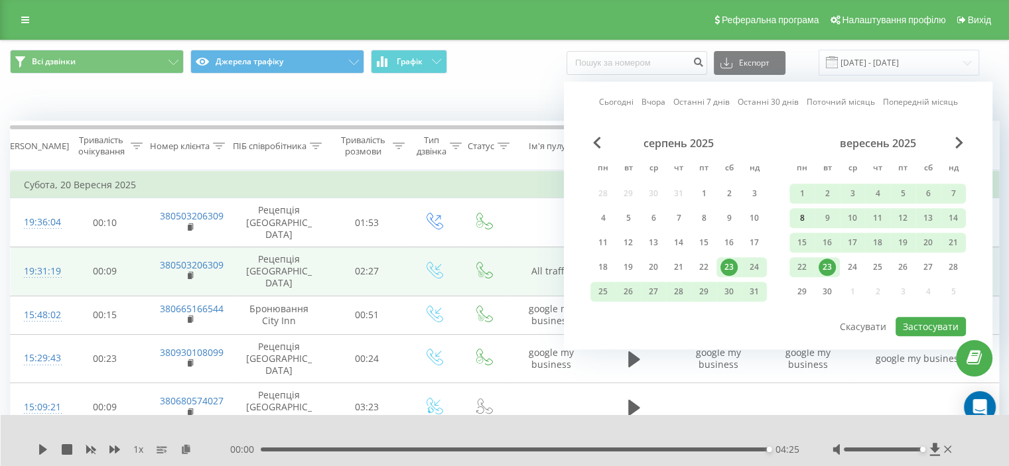
click at [801, 212] on div "8" at bounding box center [801, 218] width 17 height 17
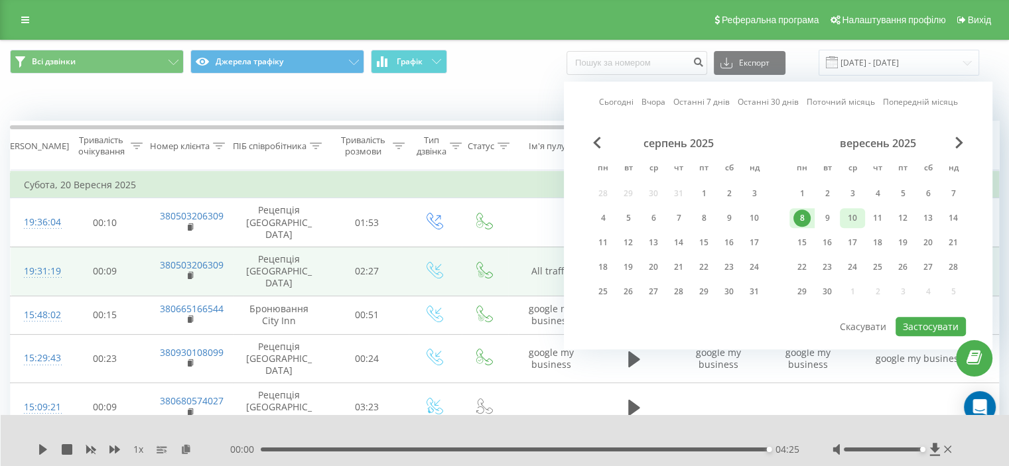
click at [846, 216] on div "10" at bounding box center [852, 218] width 17 height 17
drag, startPoint x: 934, startPoint y: 320, endPoint x: 891, endPoint y: 297, distance: 49.3
click at [931, 319] on button "Застосувати" at bounding box center [931, 326] width 70 height 19
type input "[DATE] - [DATE]"
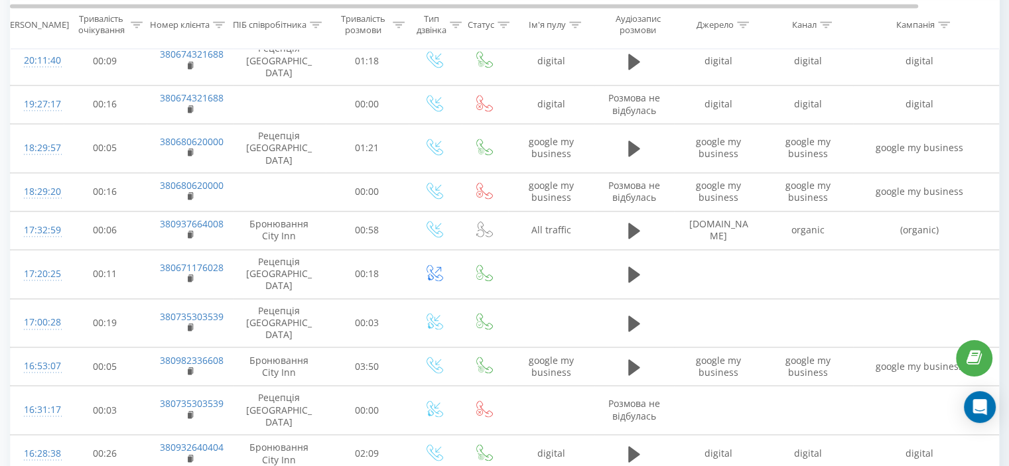
scroll to position [2057, 0]
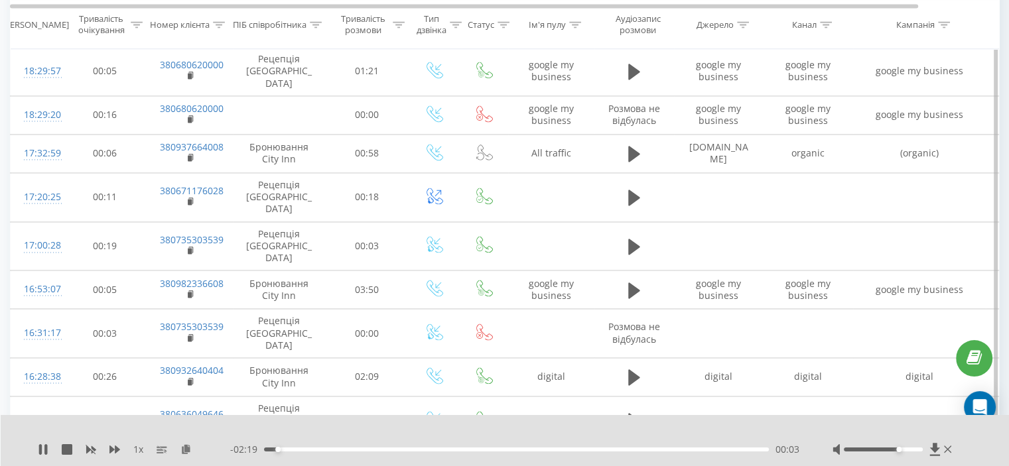
drag, startPoint x: 884, startPoint y: 449, endPoint x: 902, endPoint y: 452, distance: 18.9
click at [902, 452] on div at bounding box center [894, 449] width 122 height 13
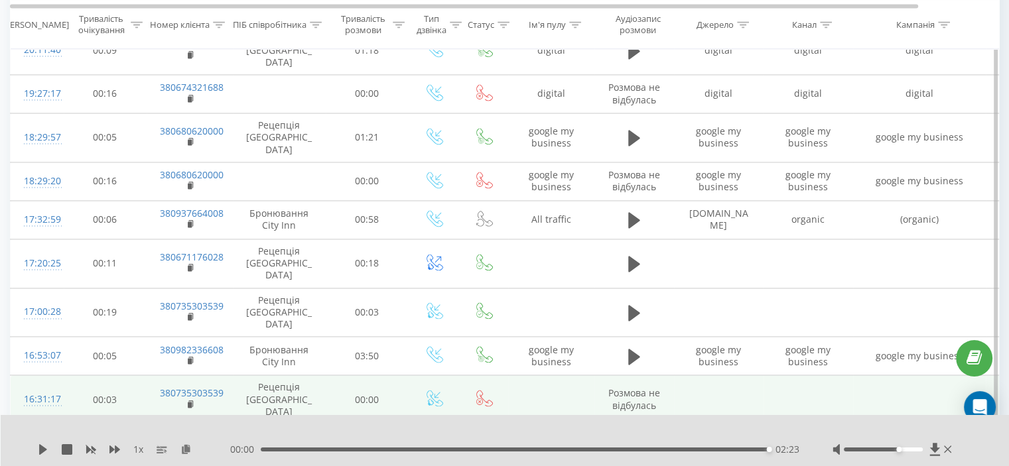
scroll to position [1924, 0]
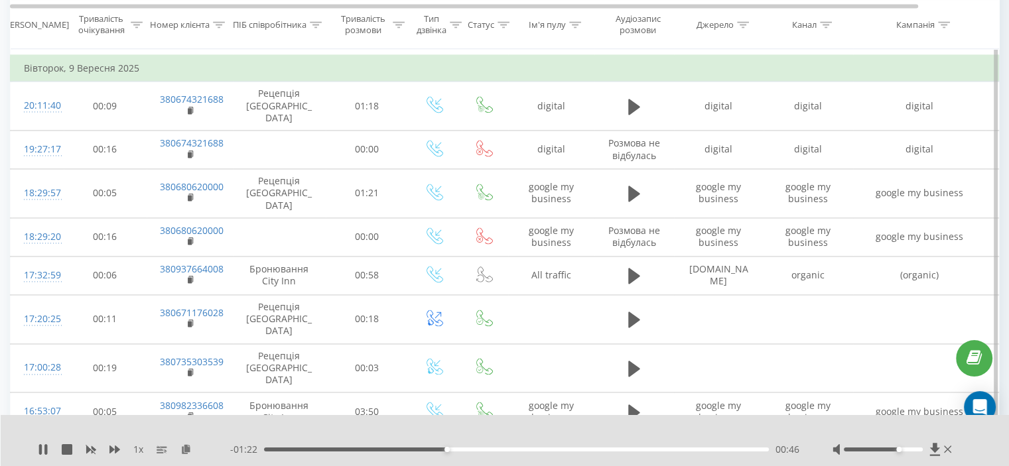
scroll to position [1857, 0]
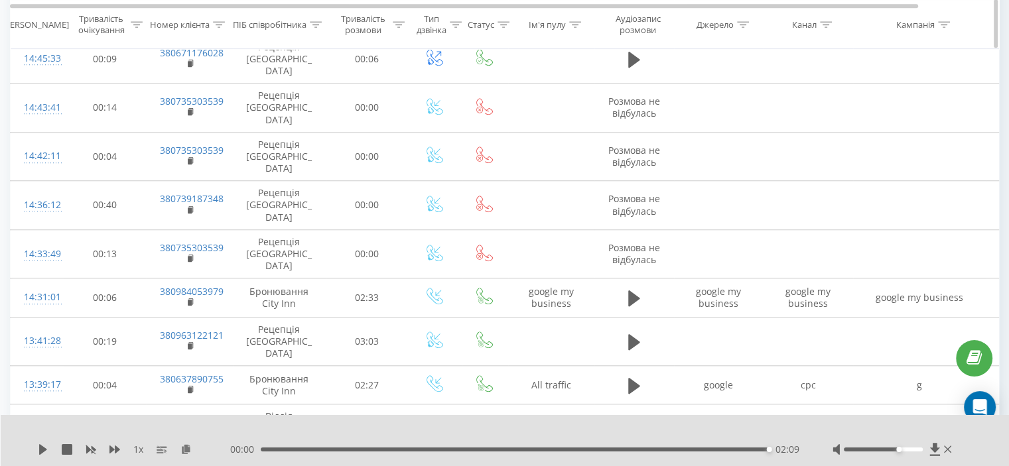
scroll to position [929, 0]
